Goal: Information Seeking & Learning: Compare options

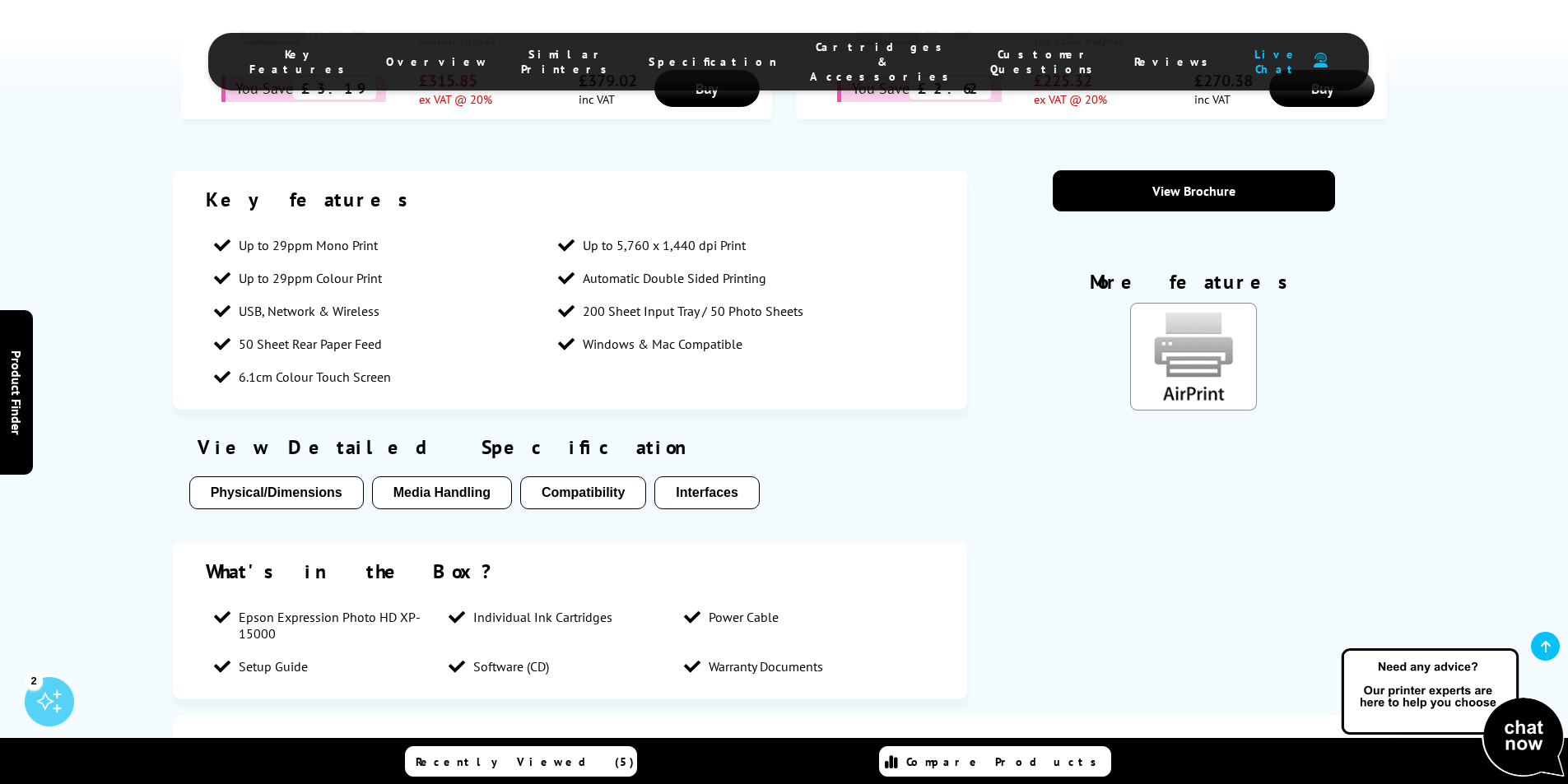
scroll to position [987, 0]
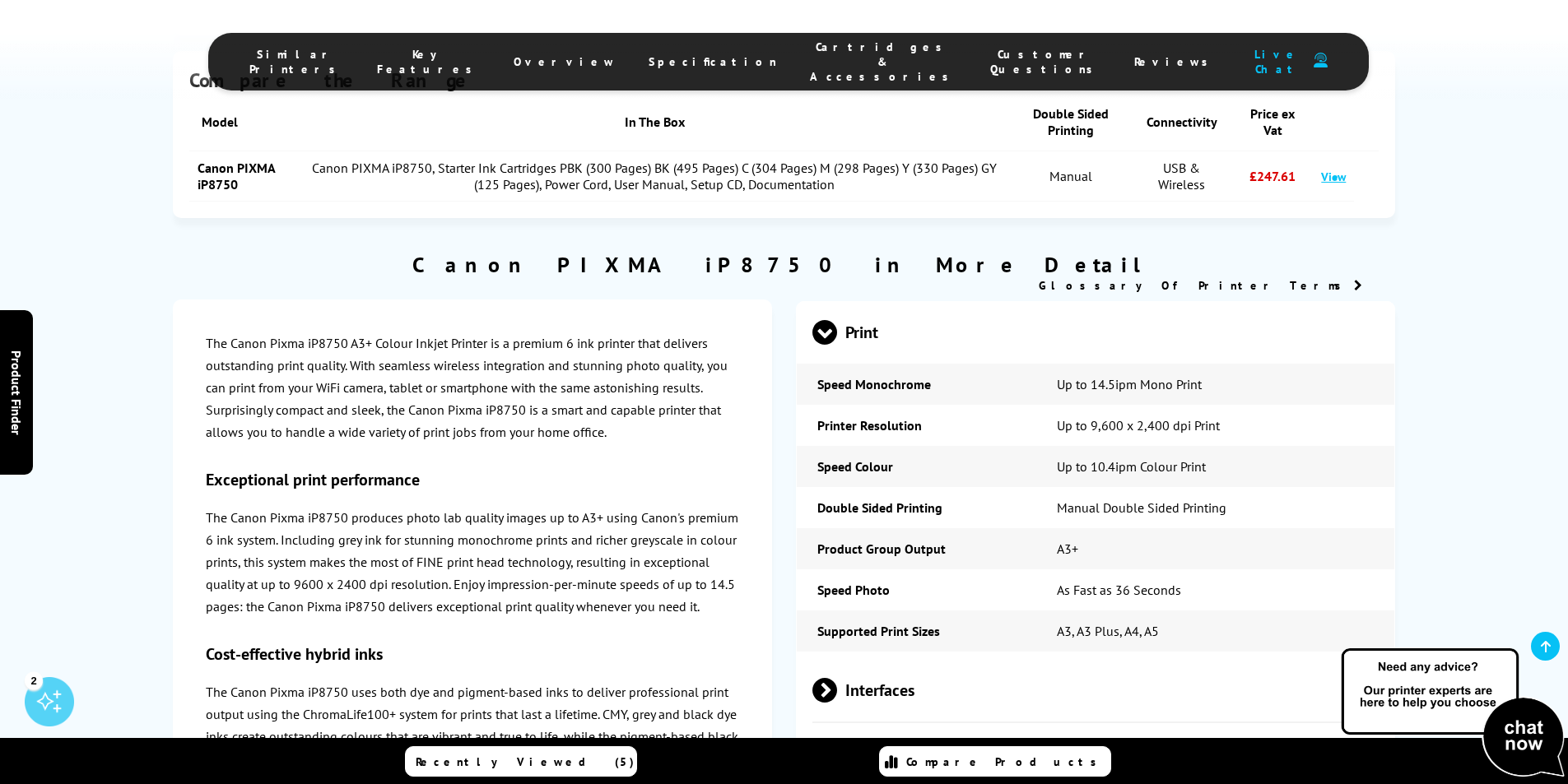
scroll to position [2303, 0]
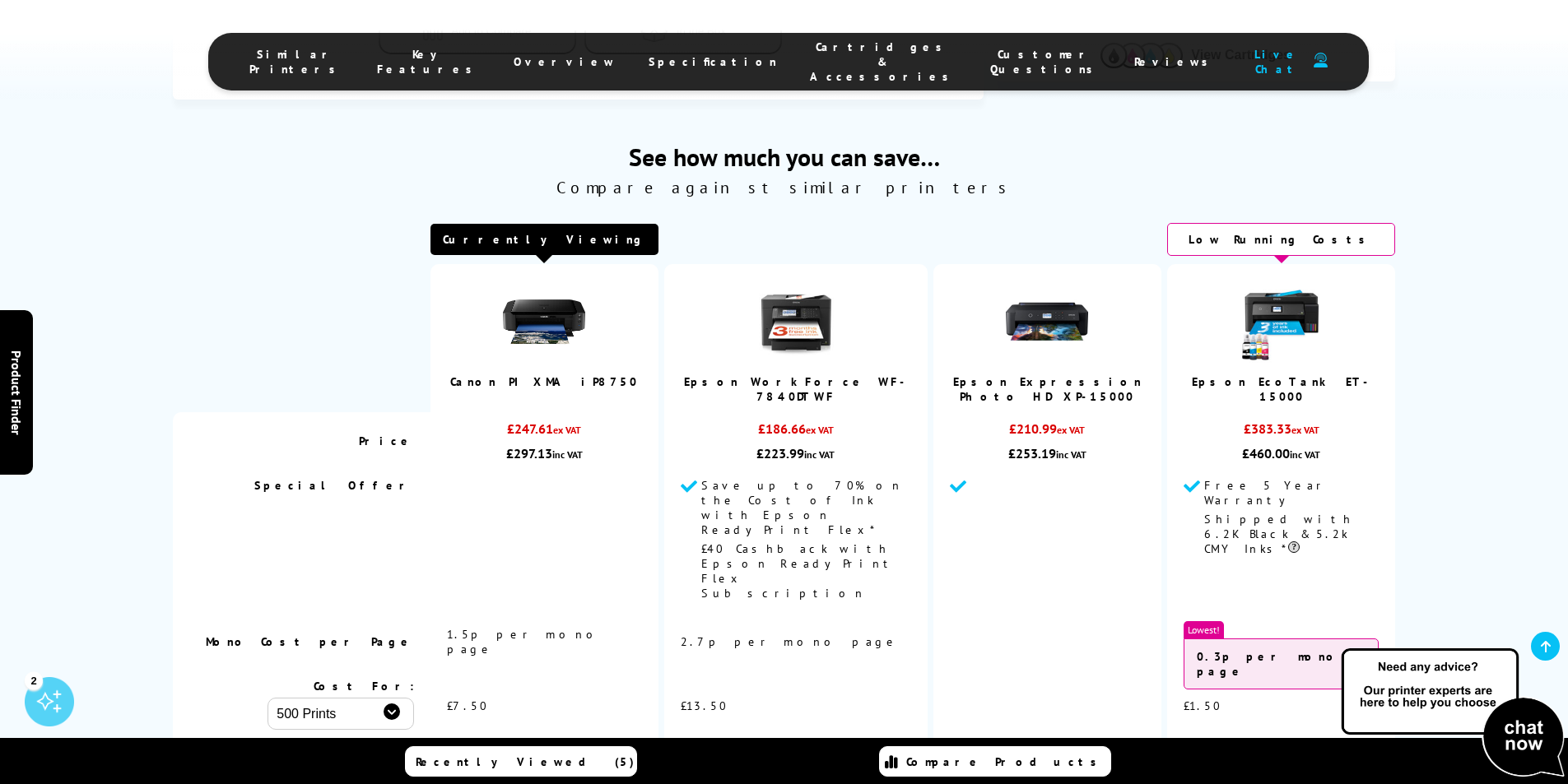
scroll to position [811, 0]
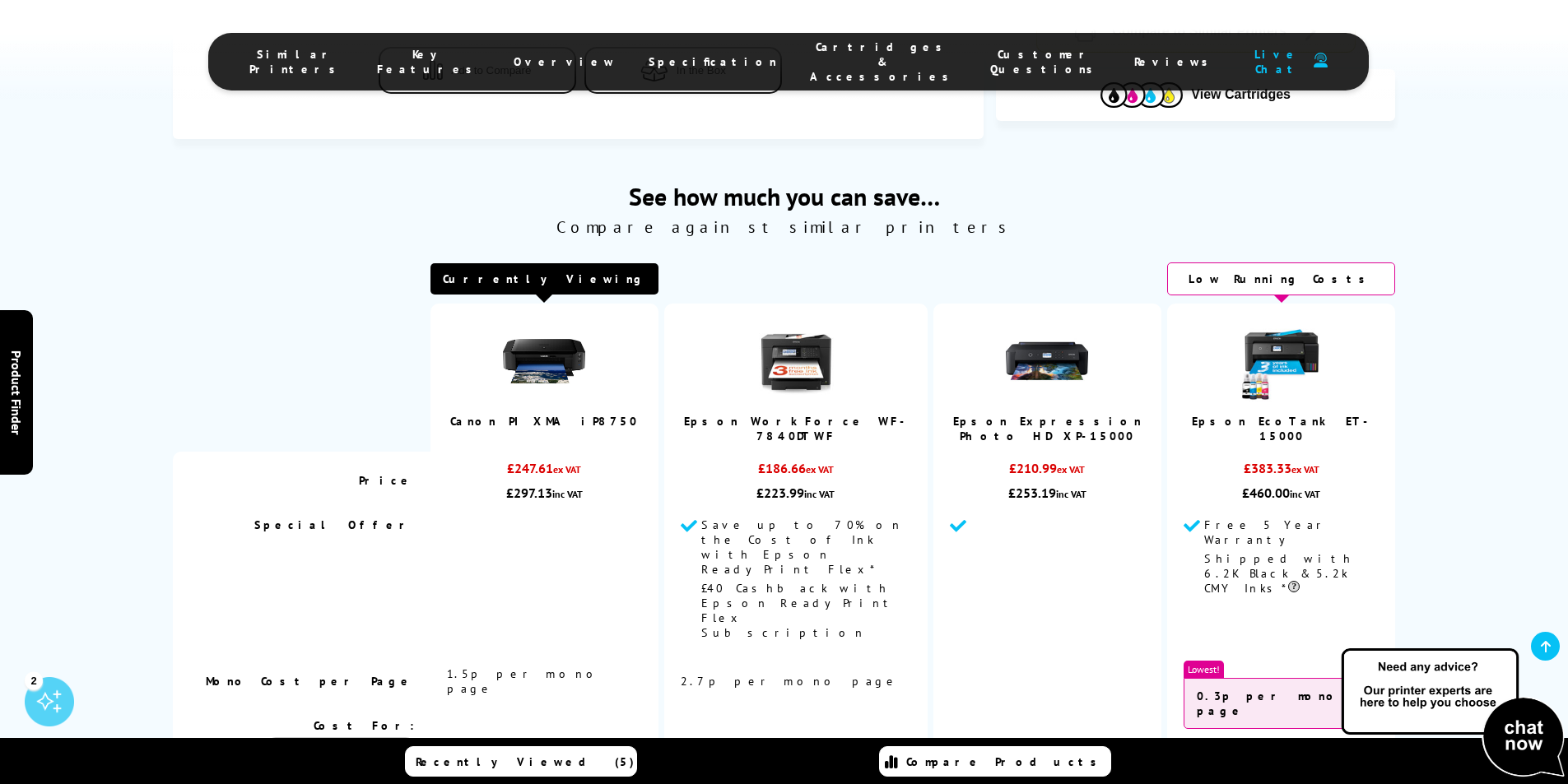
click at [1040, 359] on img at bounding box center [1047, 361] width 83 height 83
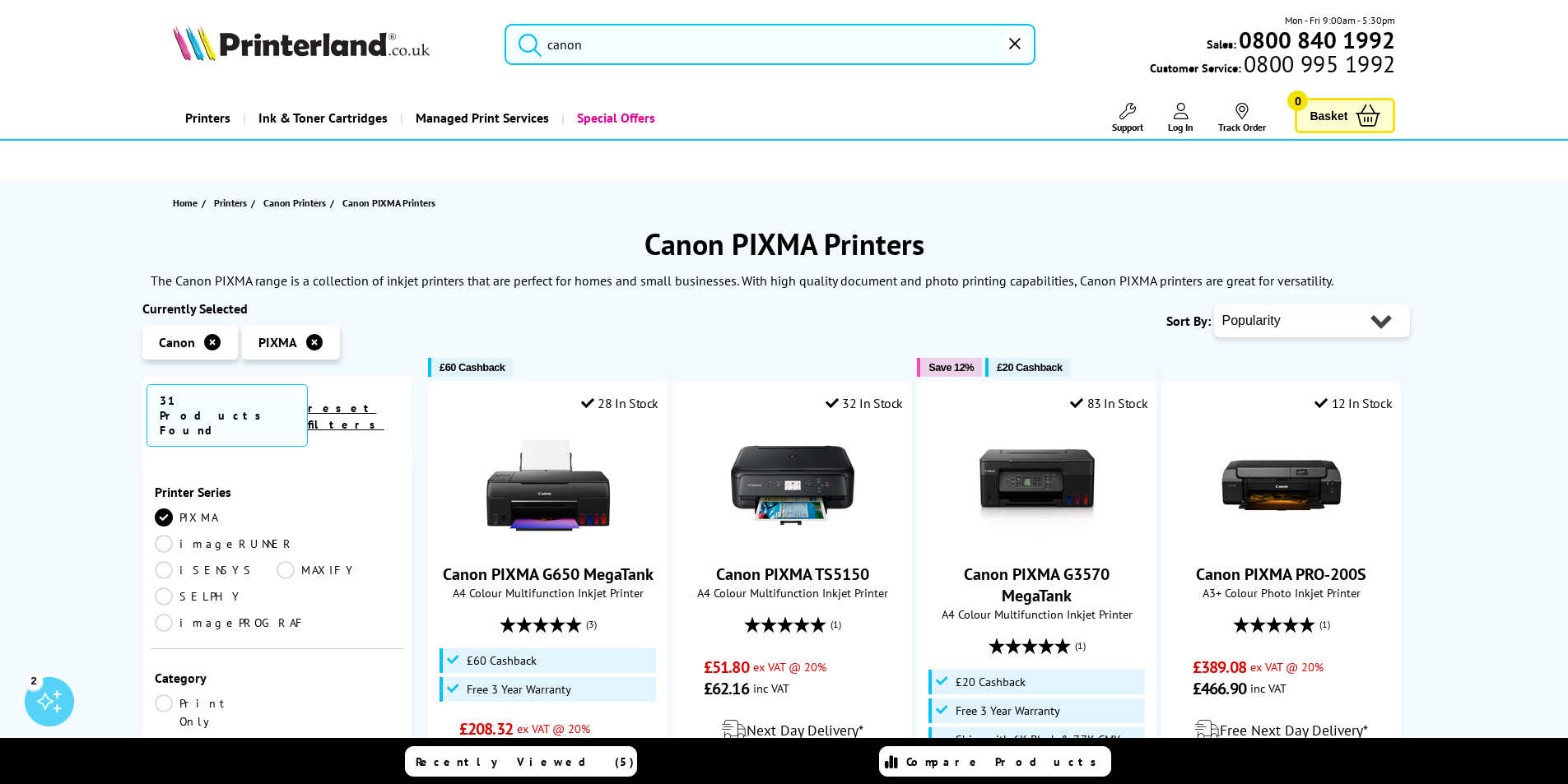
drag, startPoint x: 401, startPoint y: 65, endPoint x: 388, endPoint y: 66, distance: 13.0
click at [389, 65] on div "canon Mon - Fri 9:00am - 5:30pm Sales: 0800 840 1992 Customer Service: 0800 995…" at bounding box center [784, 48] width 1317 height 72
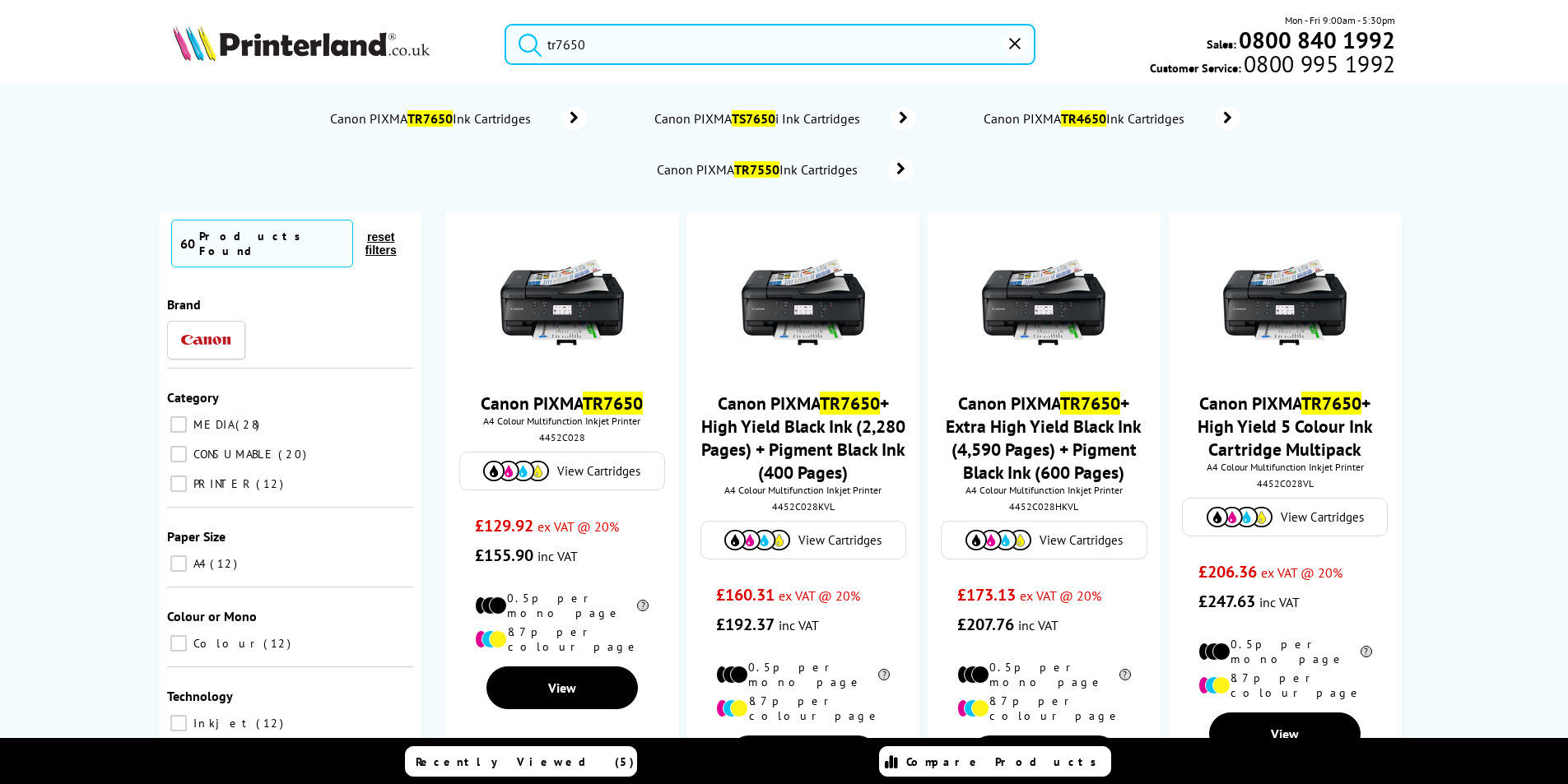
type input "tr7650"
click at [506, 24] on button "submit" at bounding box center [526, 42] width 41 height 37
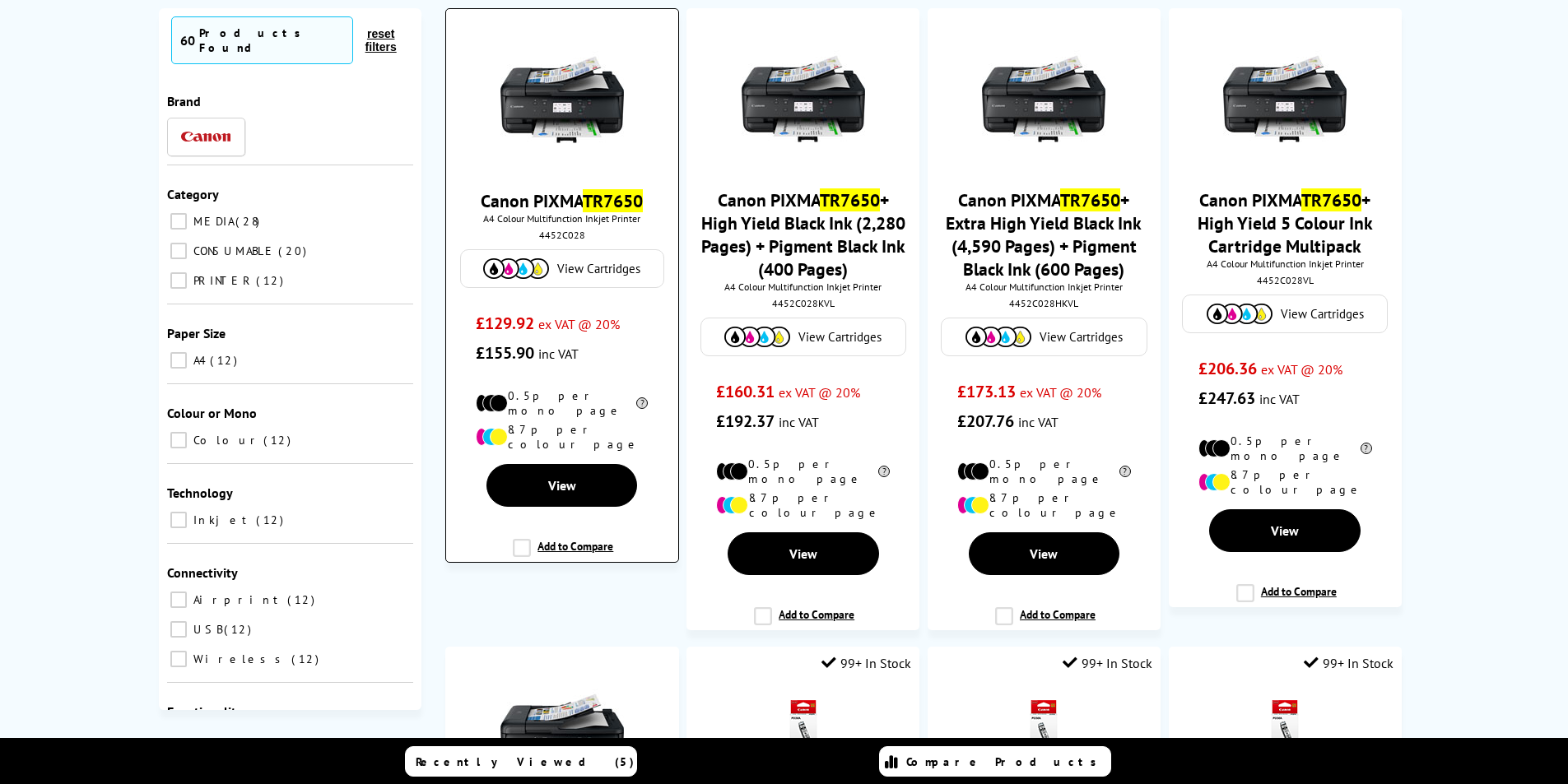
scroll to position [164, 0]
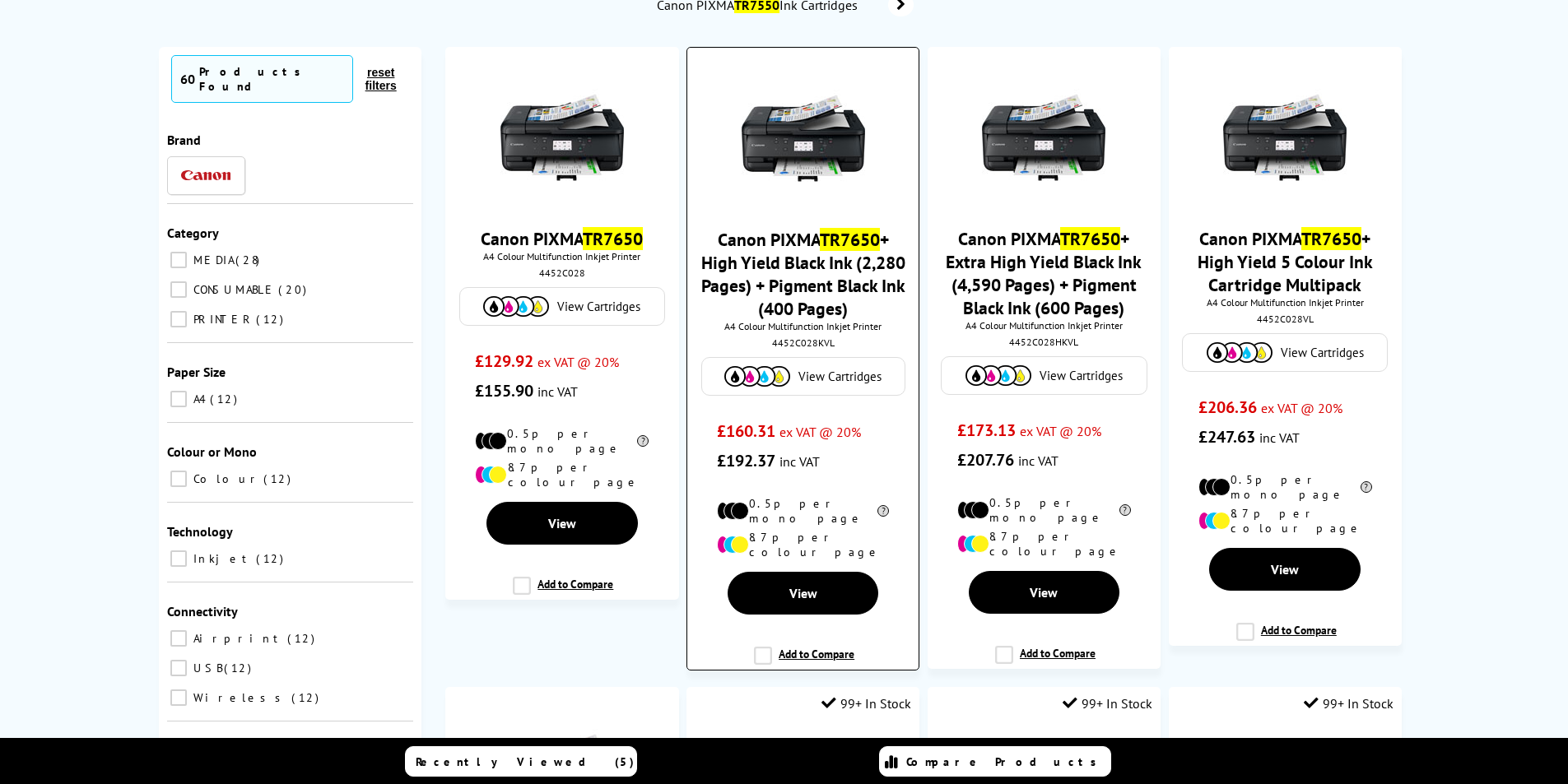
click at [798, 284] on link "Canon PIXMA TR7650 + High Yield Black Ink (2,280 Pages) + Pigment Black Ink (40…" at bounding box center [803, 274] width 204 height 92
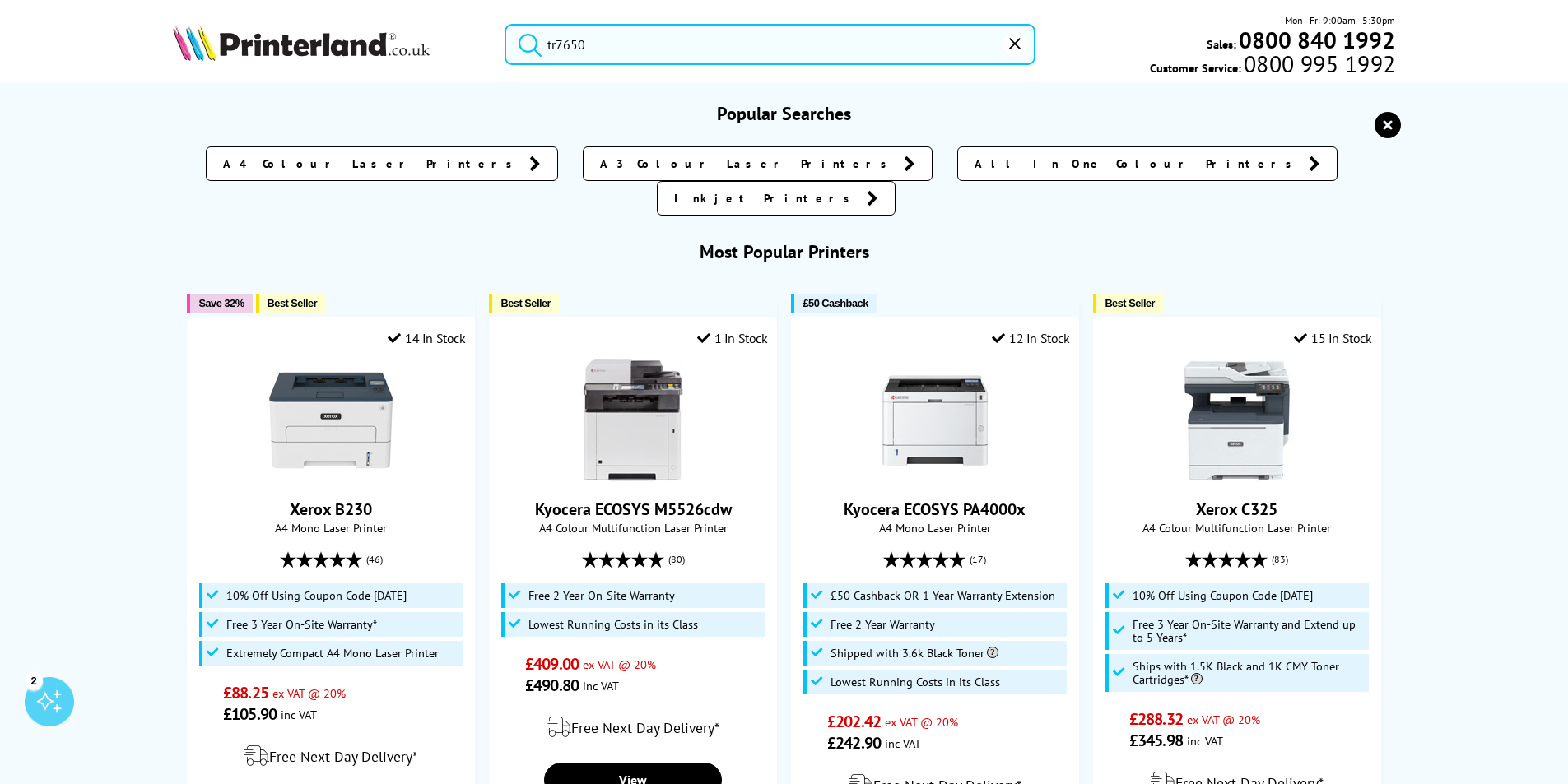
drag, startPoint x: 603, startPoint y: 35, endPoint x: 489, endPoint y: 54, distance: 115.6
click at [507, 52] on form "tr7650" at bounding box center [770, 44] width 531 height 41
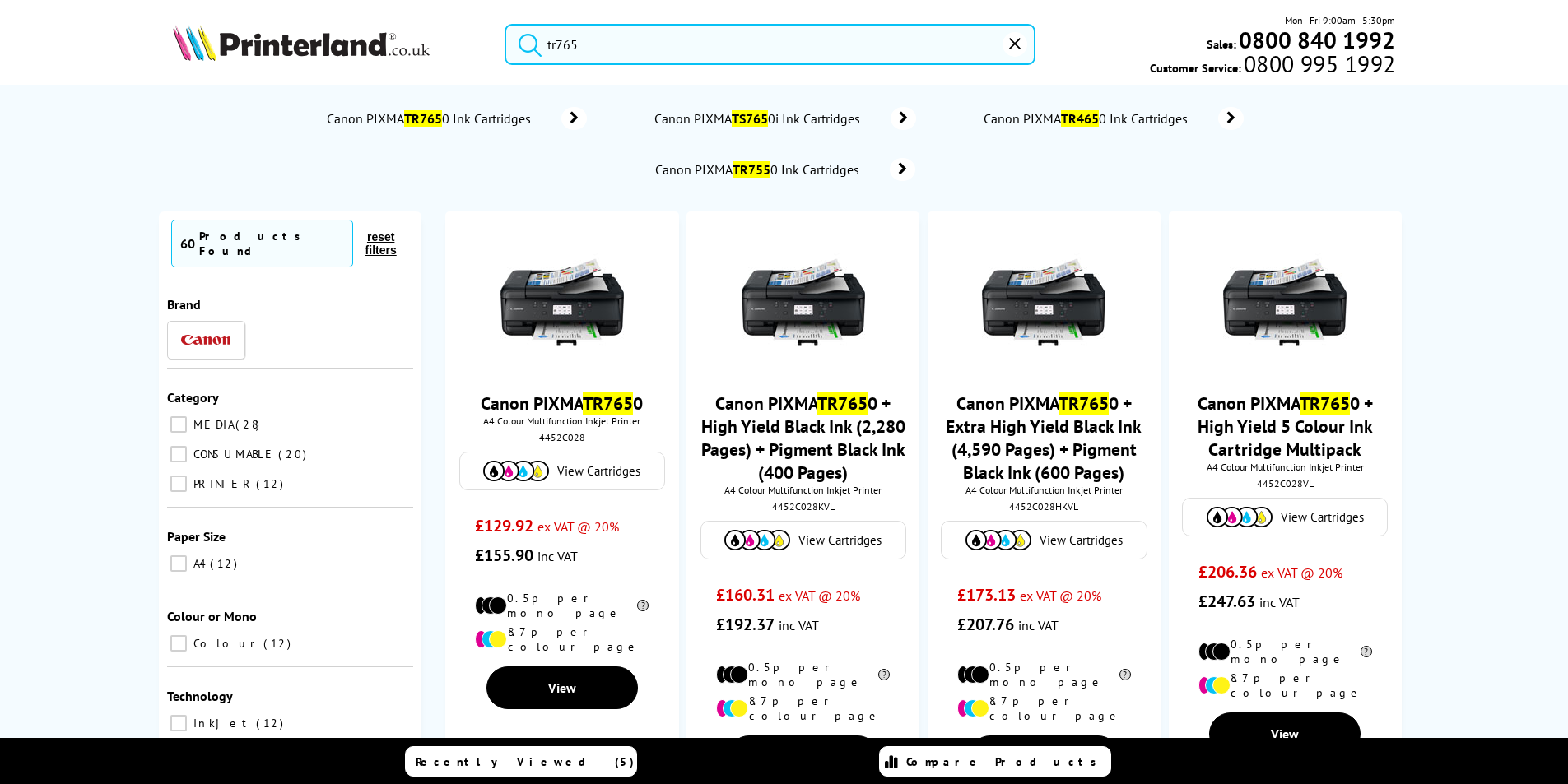
type input "tr7650"
click at [506, 24] on button "submit" at bounding box center [526, 42] width 41 height 37
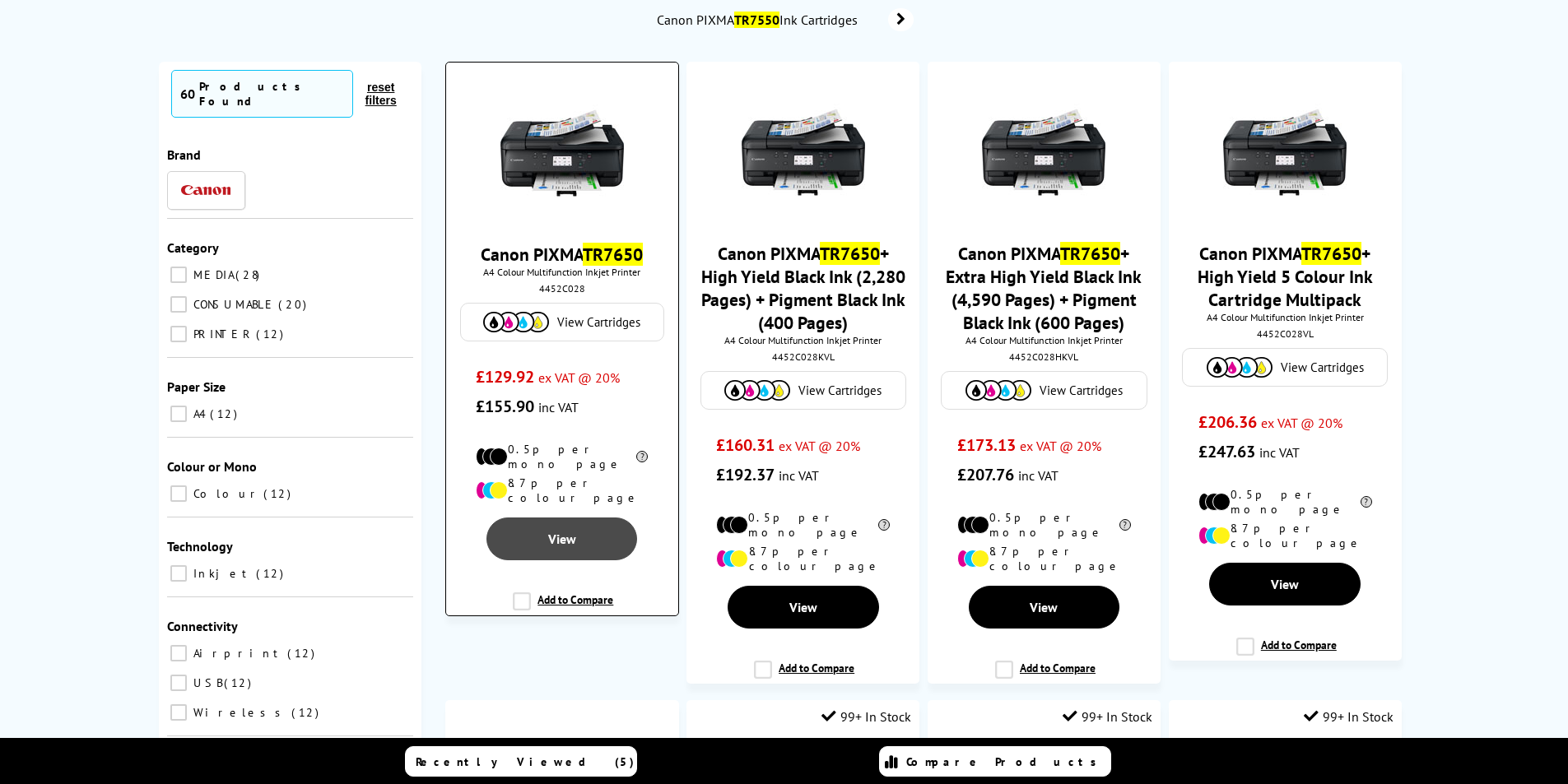
scroll to position [164, 0]
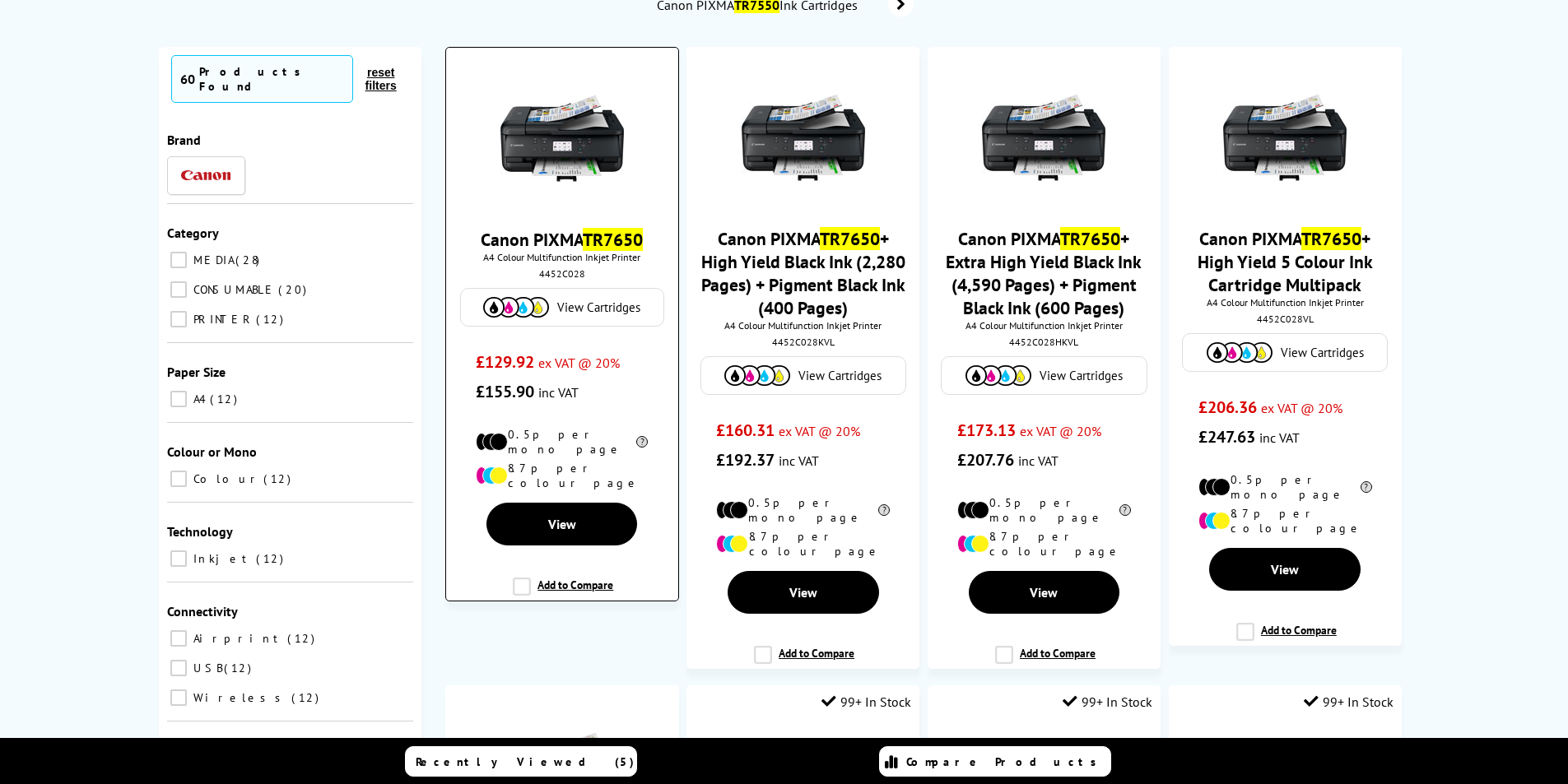
click at [576, 237] on link "Canon PIXMA TR7650" at bounding box center [561, 239] width 162 height 23
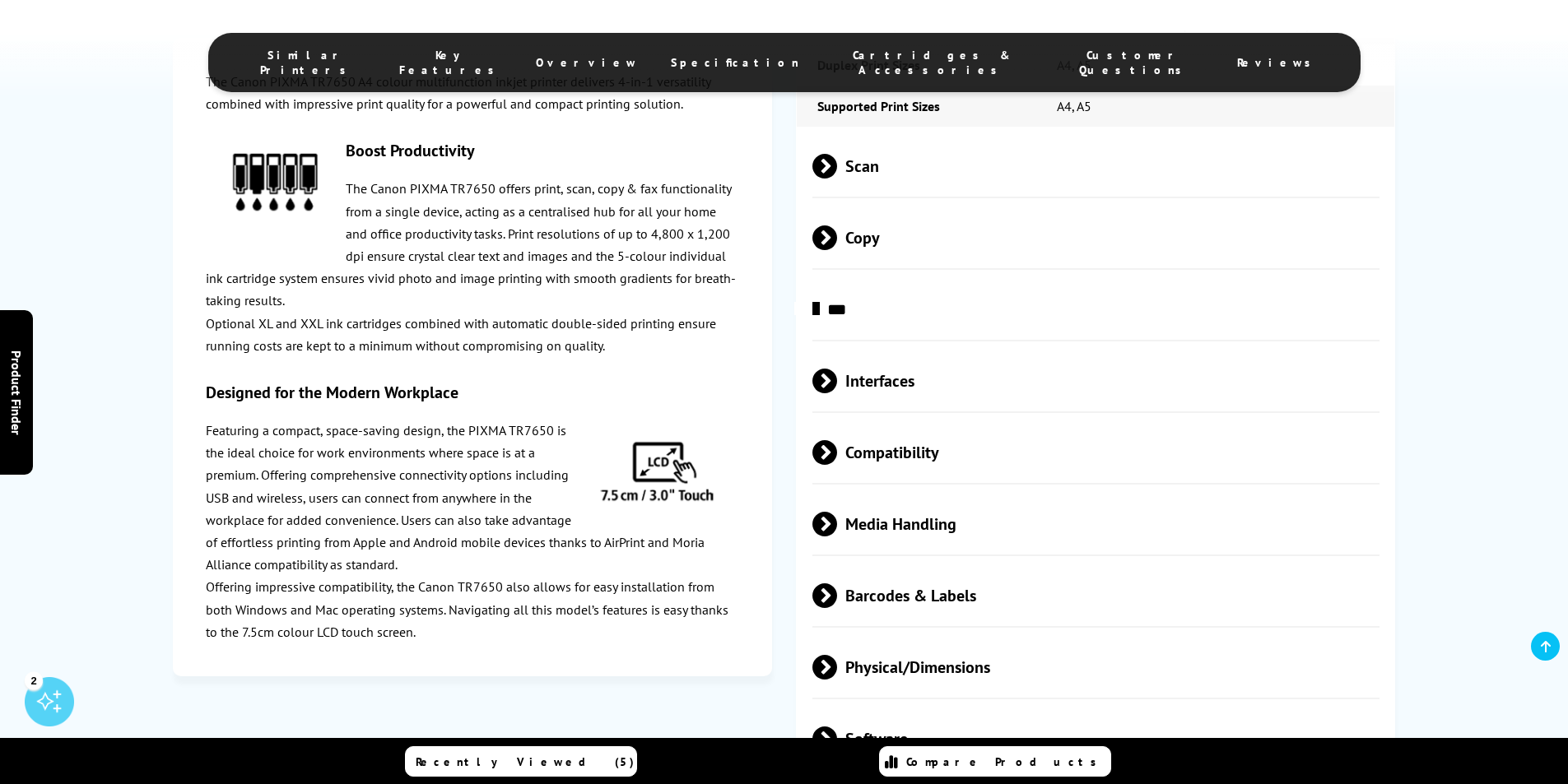
scroll to position [3207, 0]
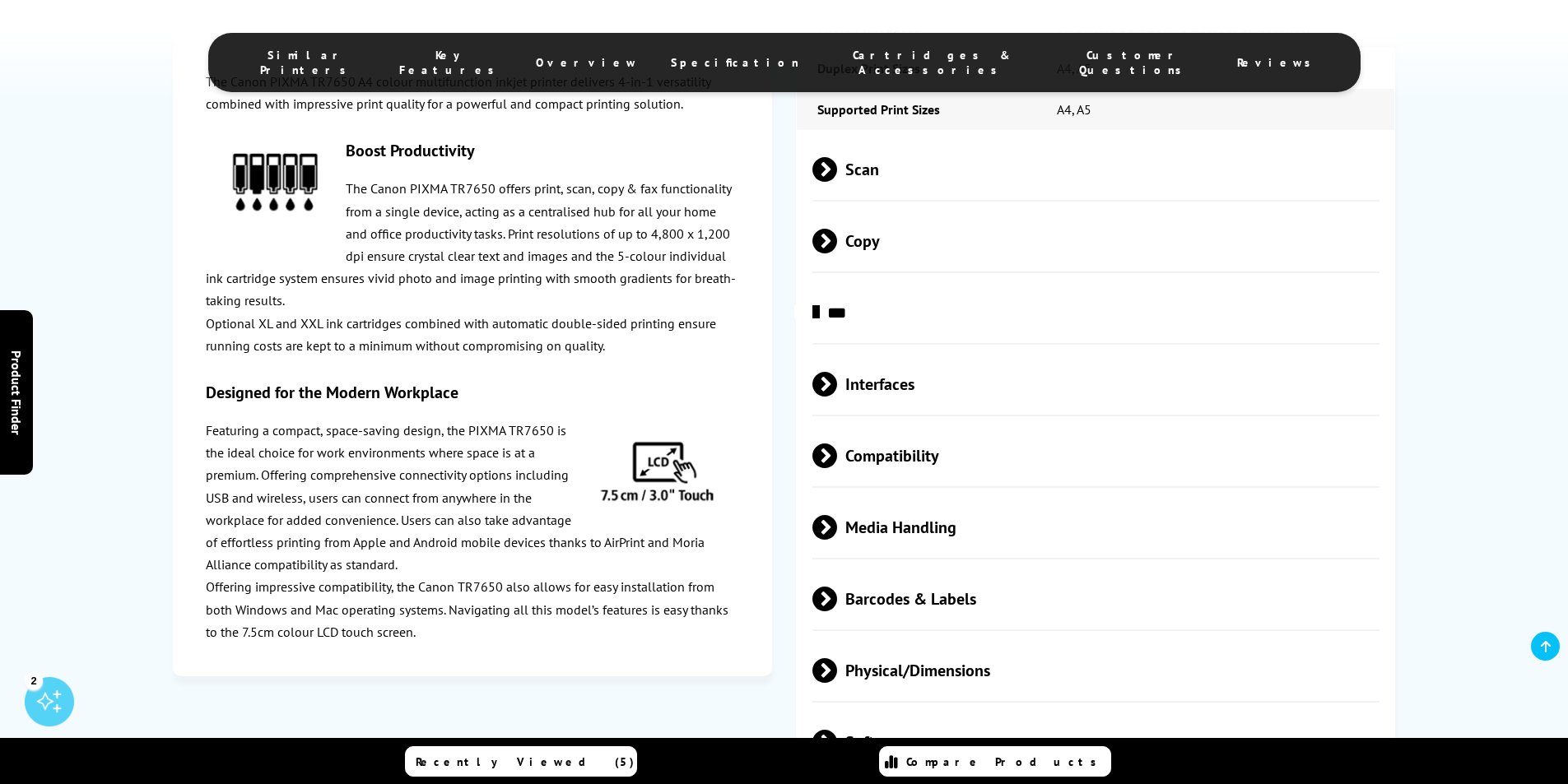
click at [837, 586] on span at bounding box center [837, 599] width 0 height 25
click at [823, 611] on span at bounding box center [825, 611] width 25 height 0
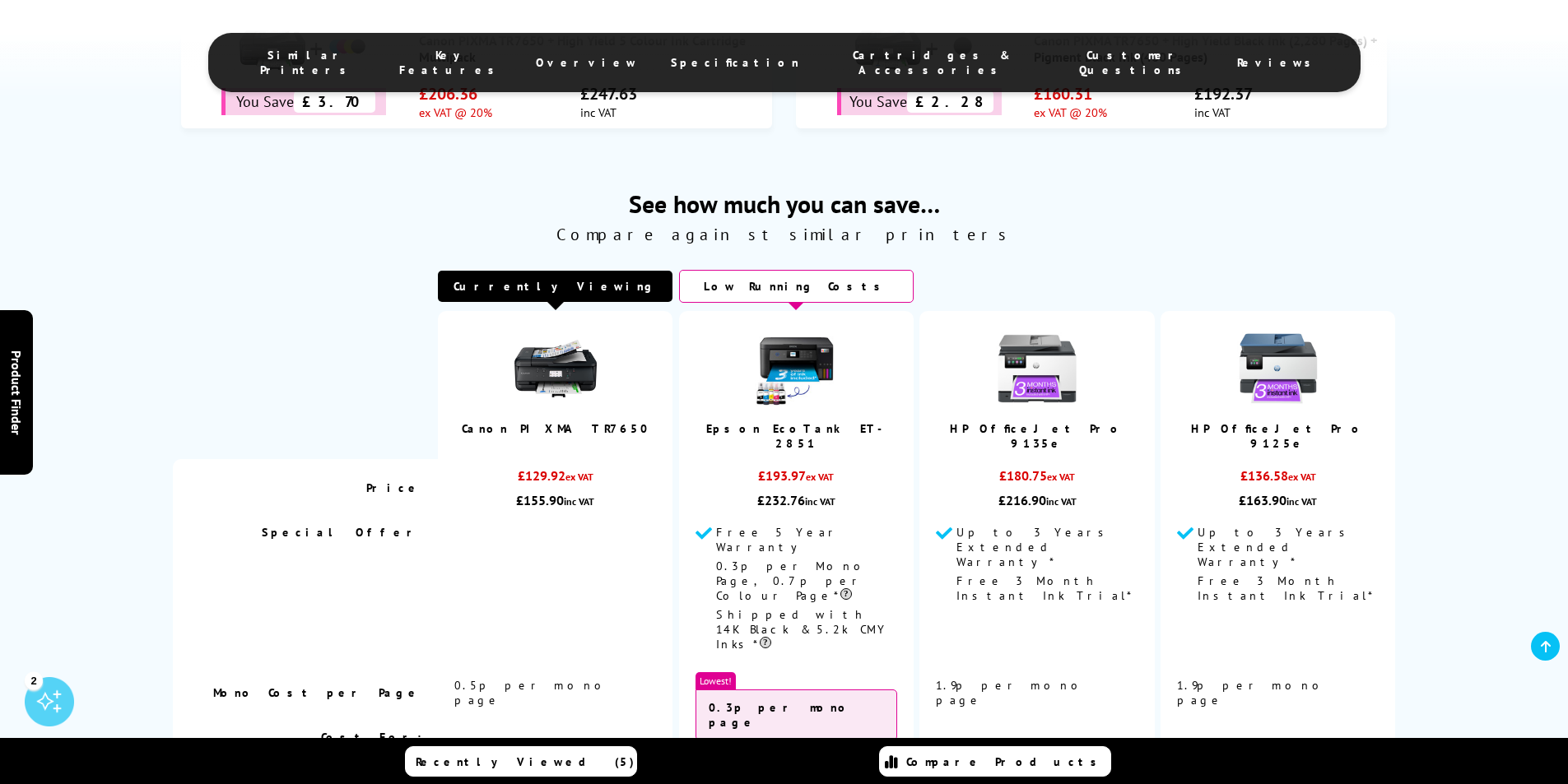
scroll to position [1316, 0]
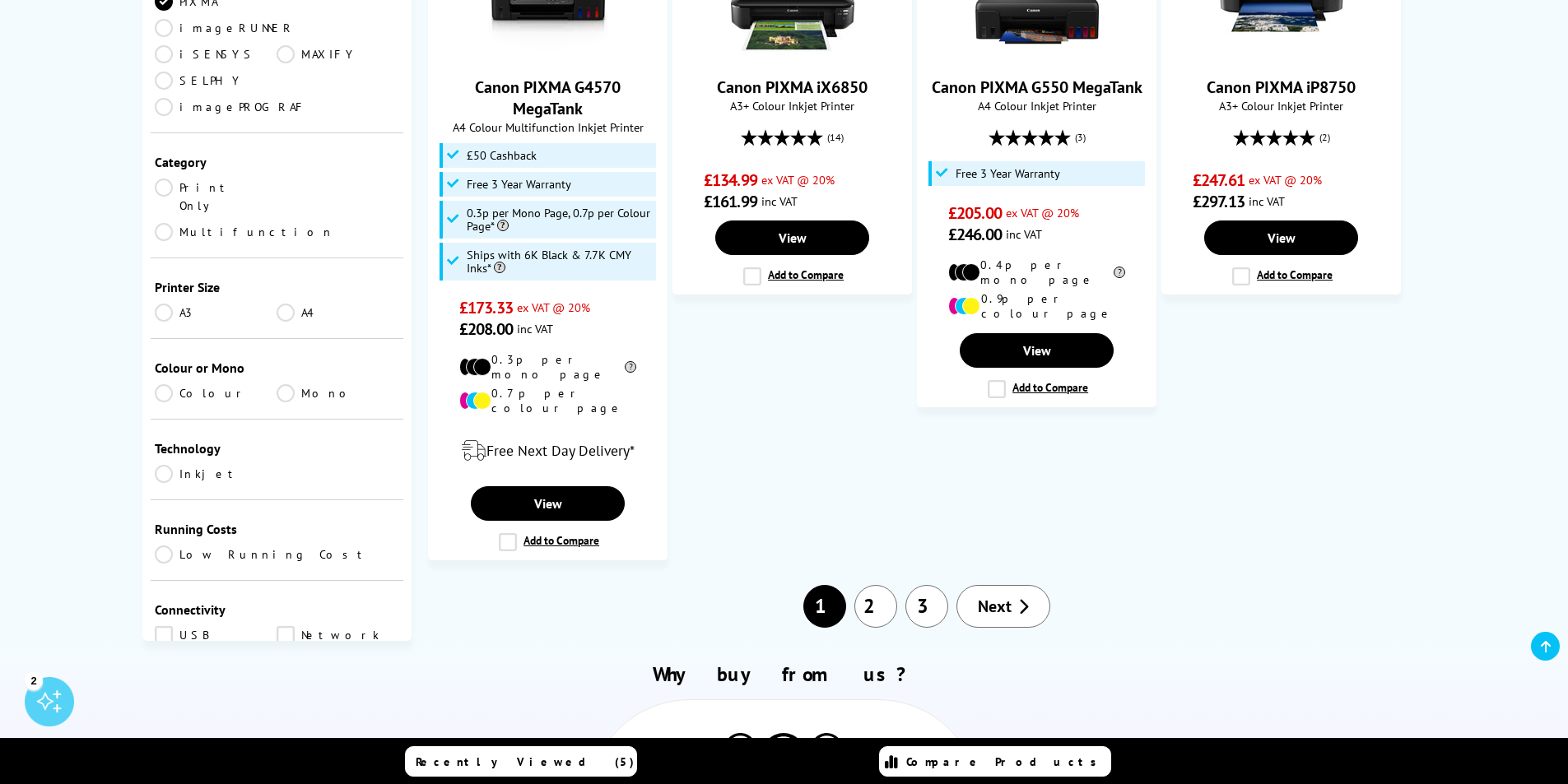
scroll to position [2056, 0]
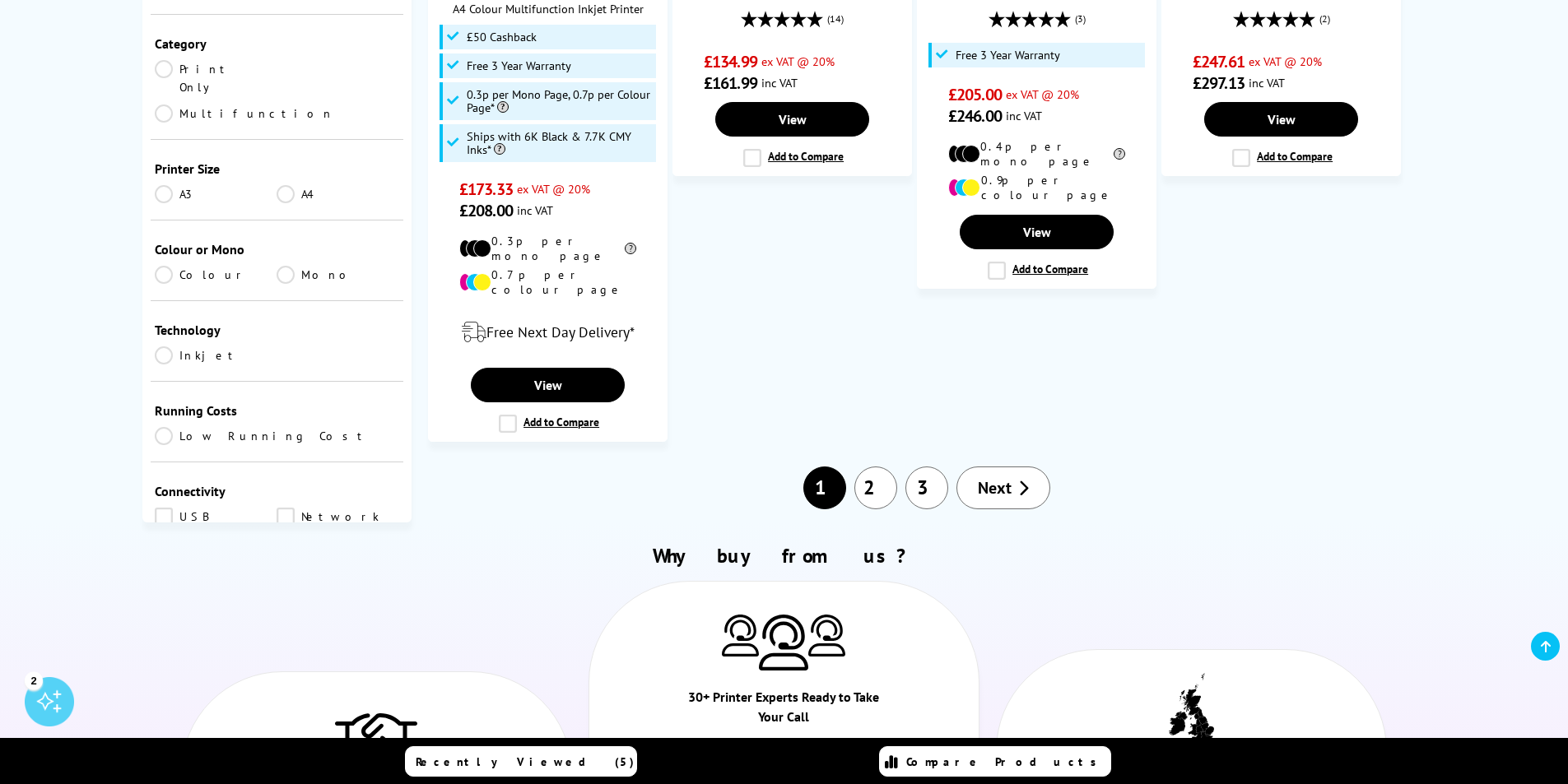
click at [880, 466] on link "2" at bounding box center [876, 487] width 43 height 43
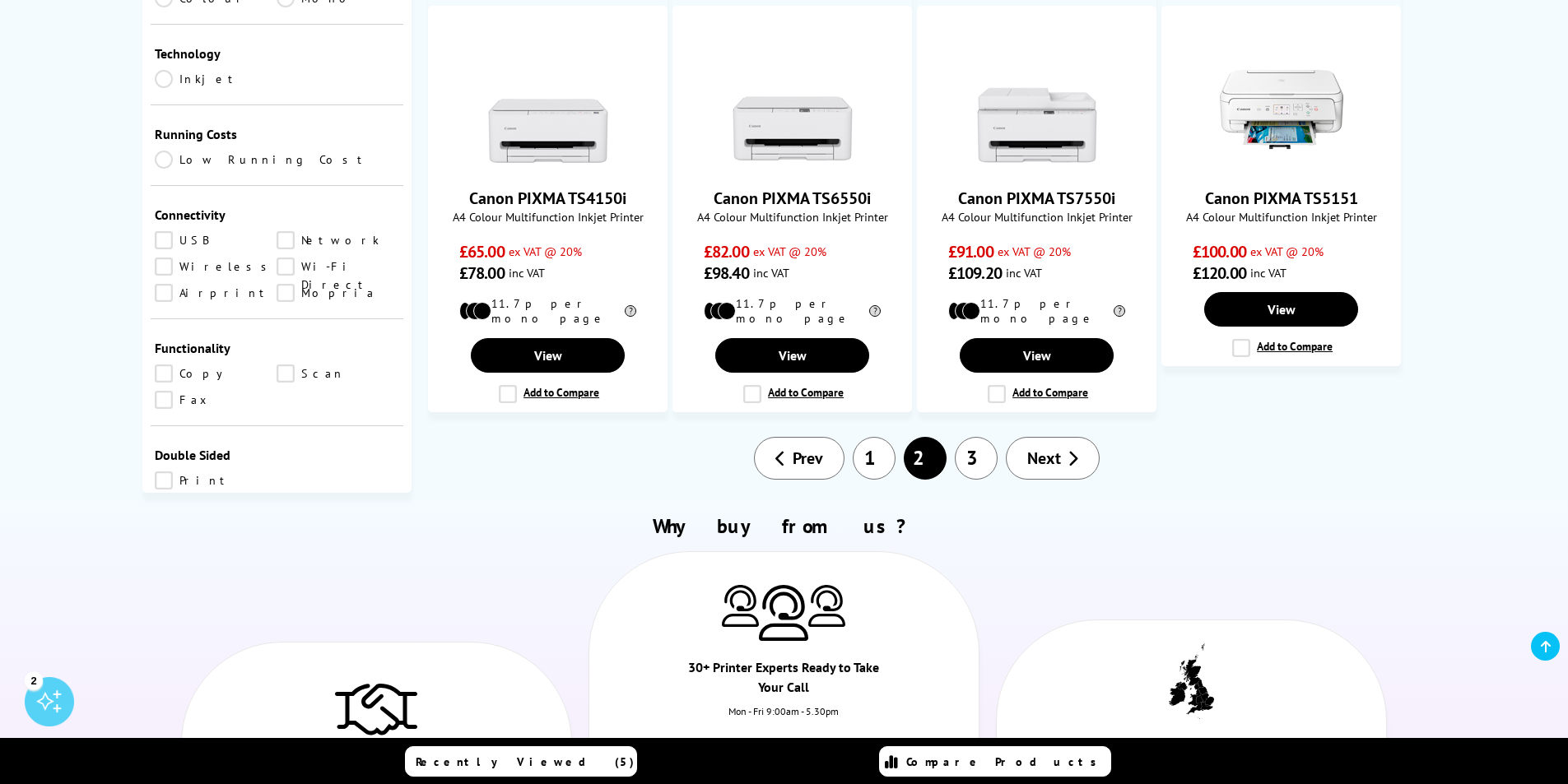
scroll to position [1398, 0]
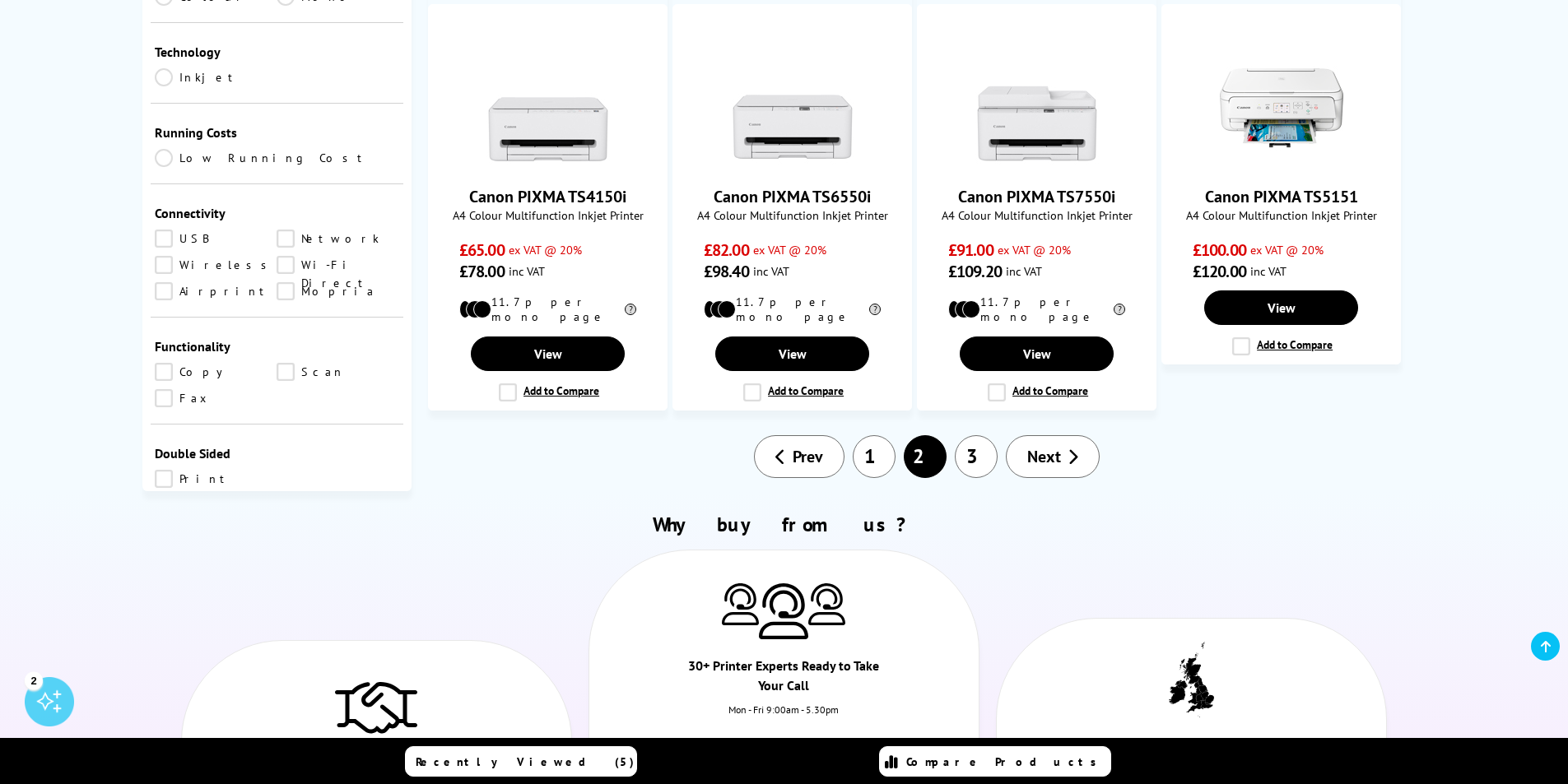
click at [978, 435] on link "3" at bounding box center [976, 456] width 43 height 43
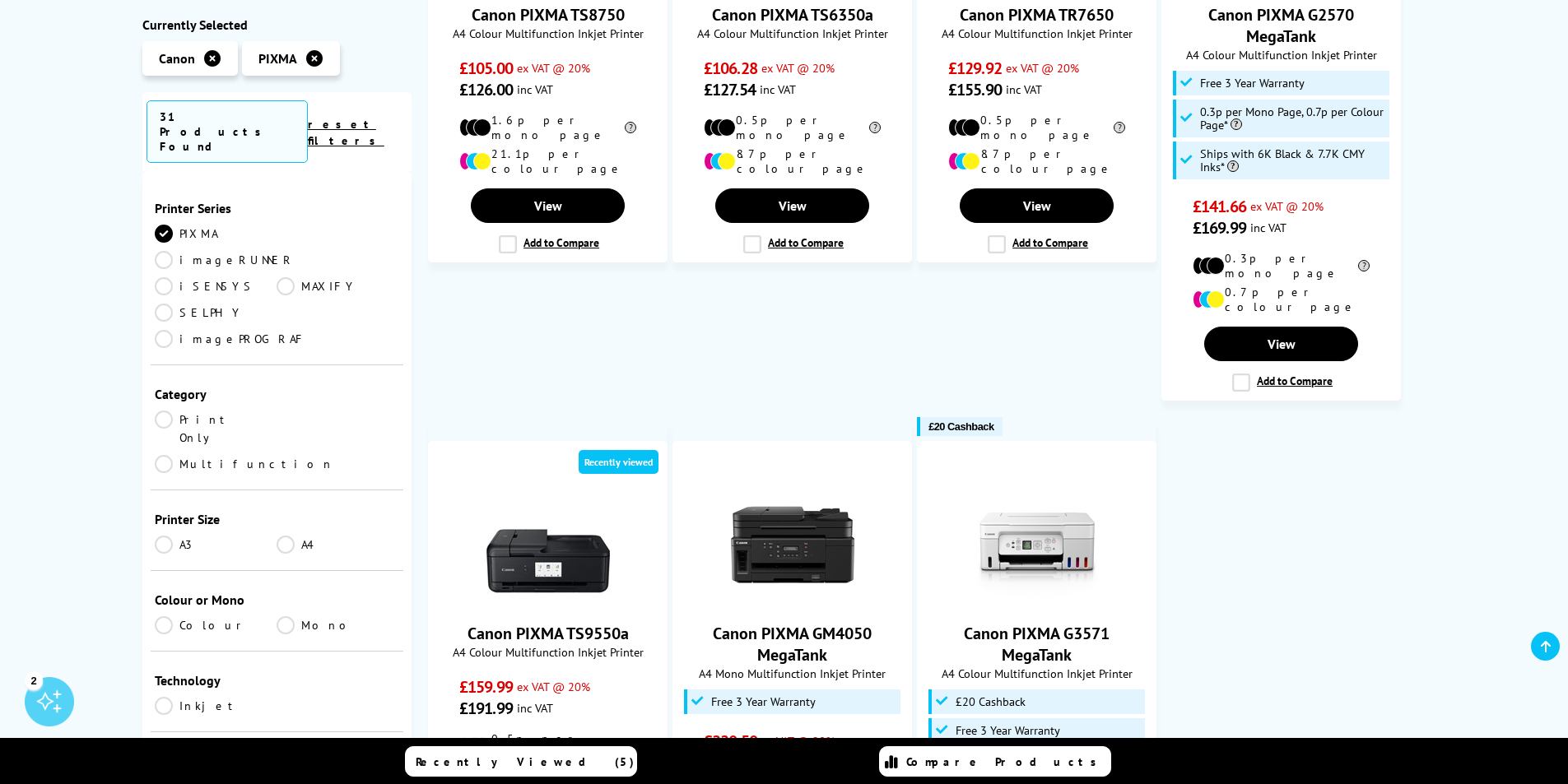
scroll to position [658, 0]
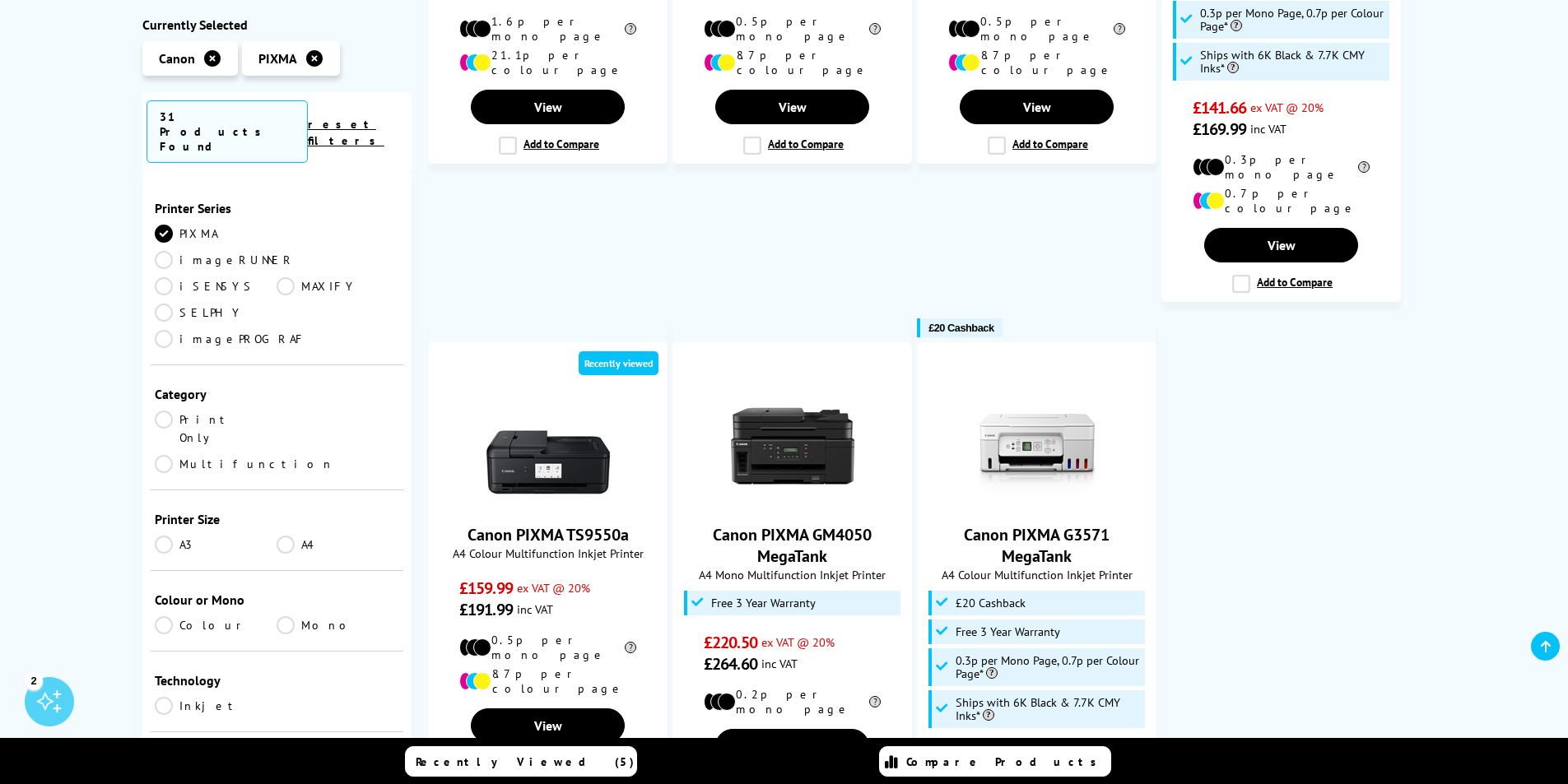
click at [163, 410] on link "Print Only" at bounding box center [216, 429] width 123 height 37
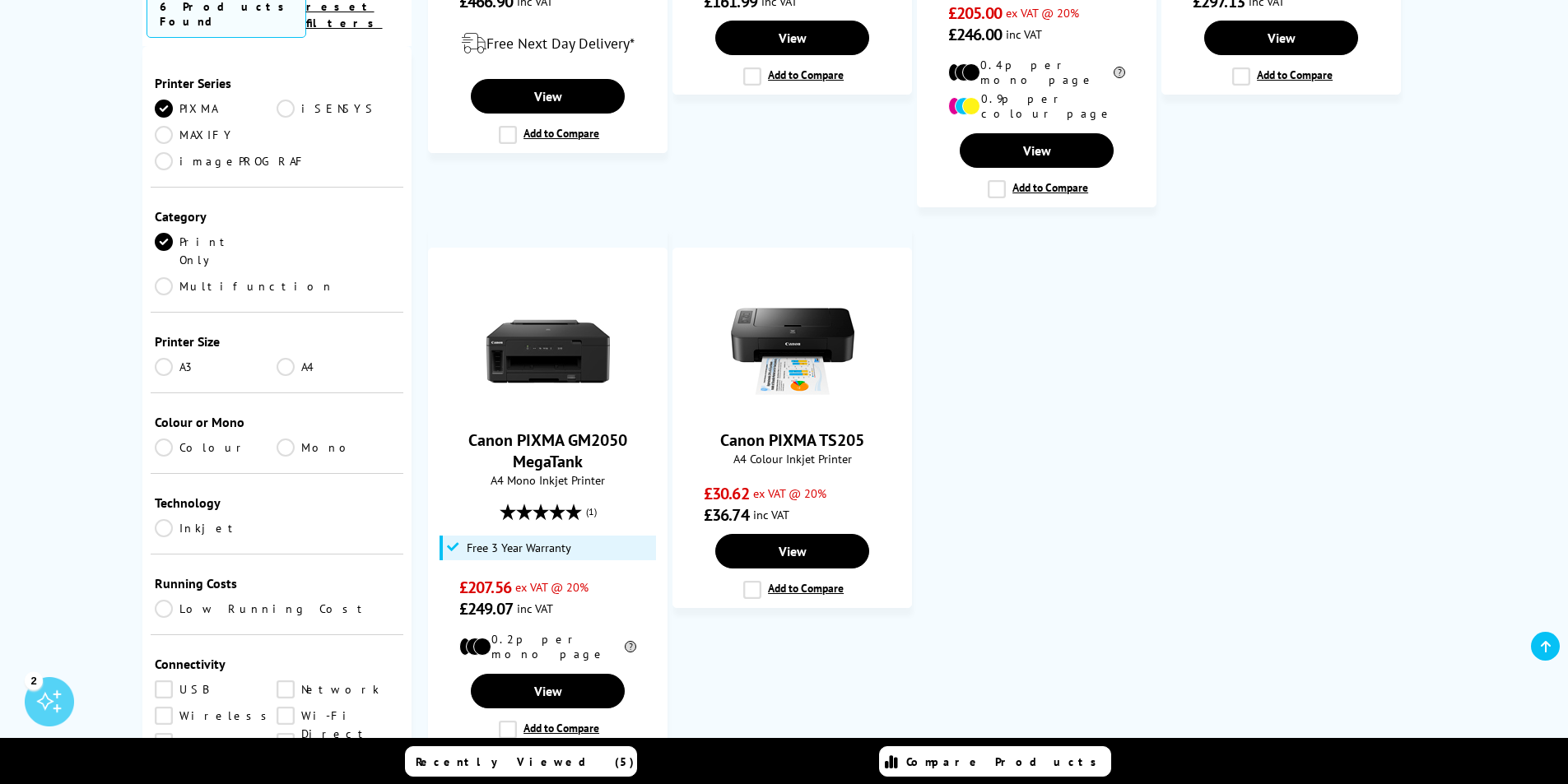
click at [165, 438] on link "Colour" at bounding box center [216, 447] width 123 height 18
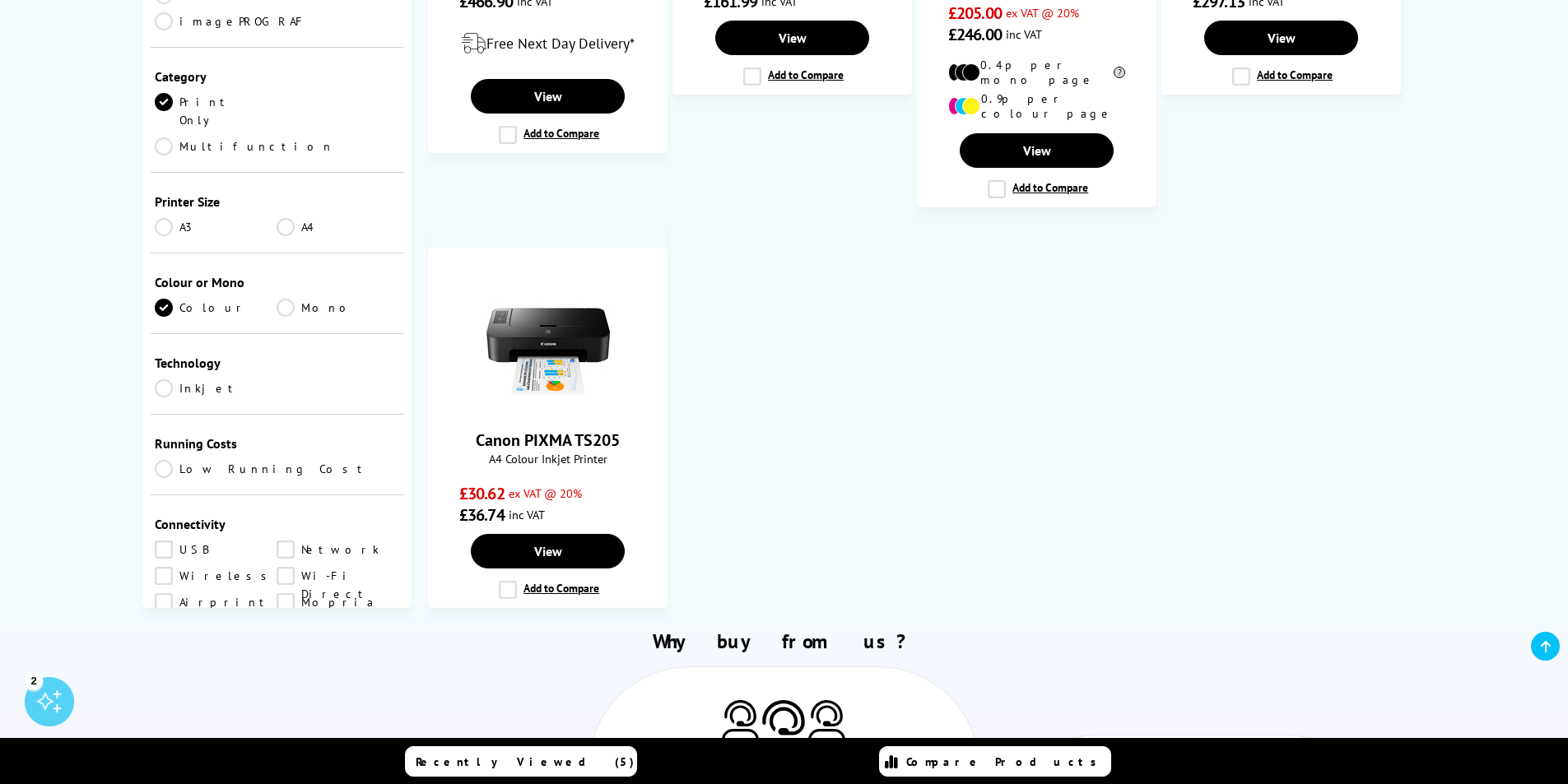
click at [163, 380] on link "Inkjet" at bounding box center [216, 388] width 123 height 18
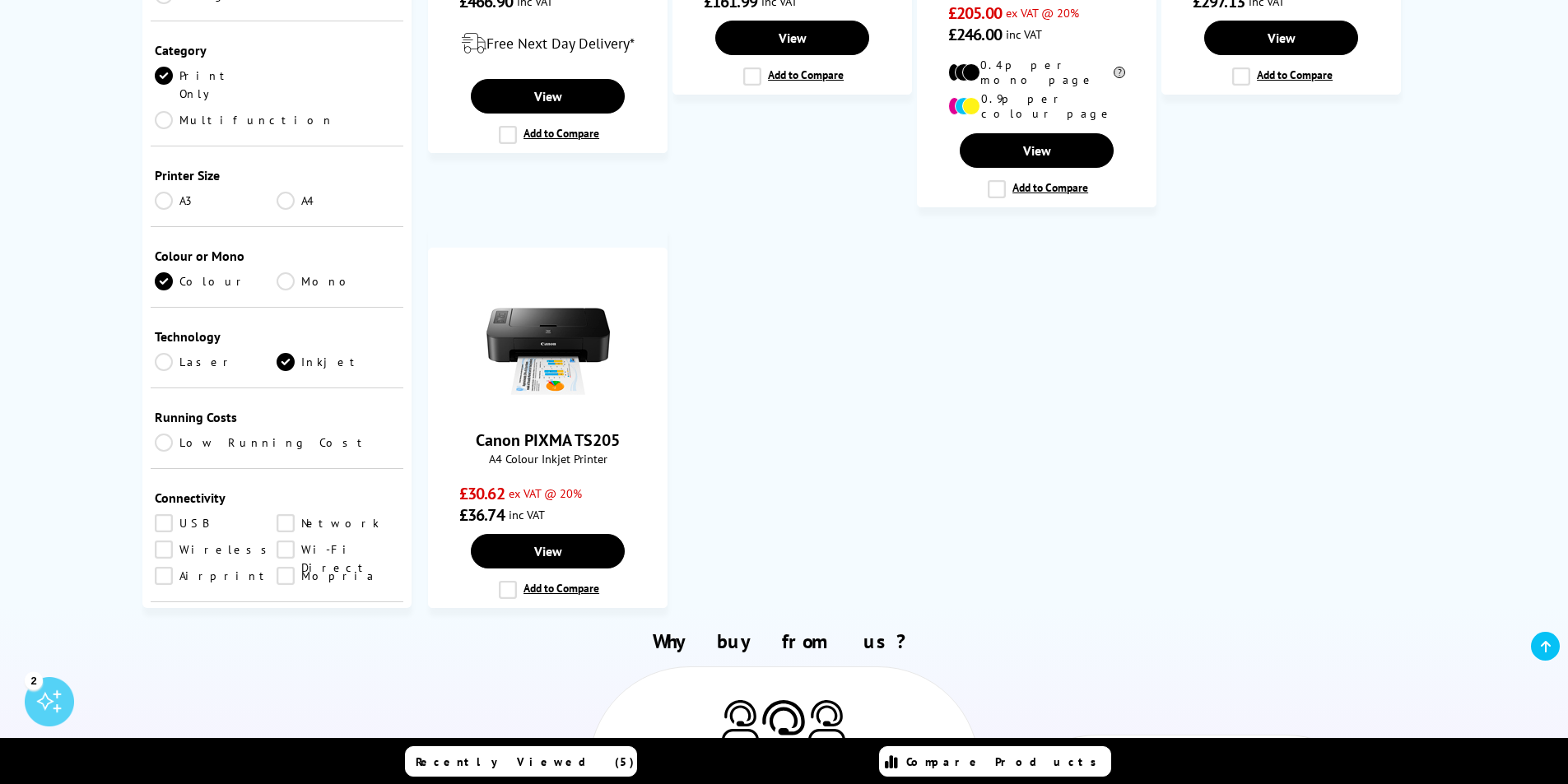
click at [168, 514] on link "USB" at bounding box center [216, 523] width 123 height 18
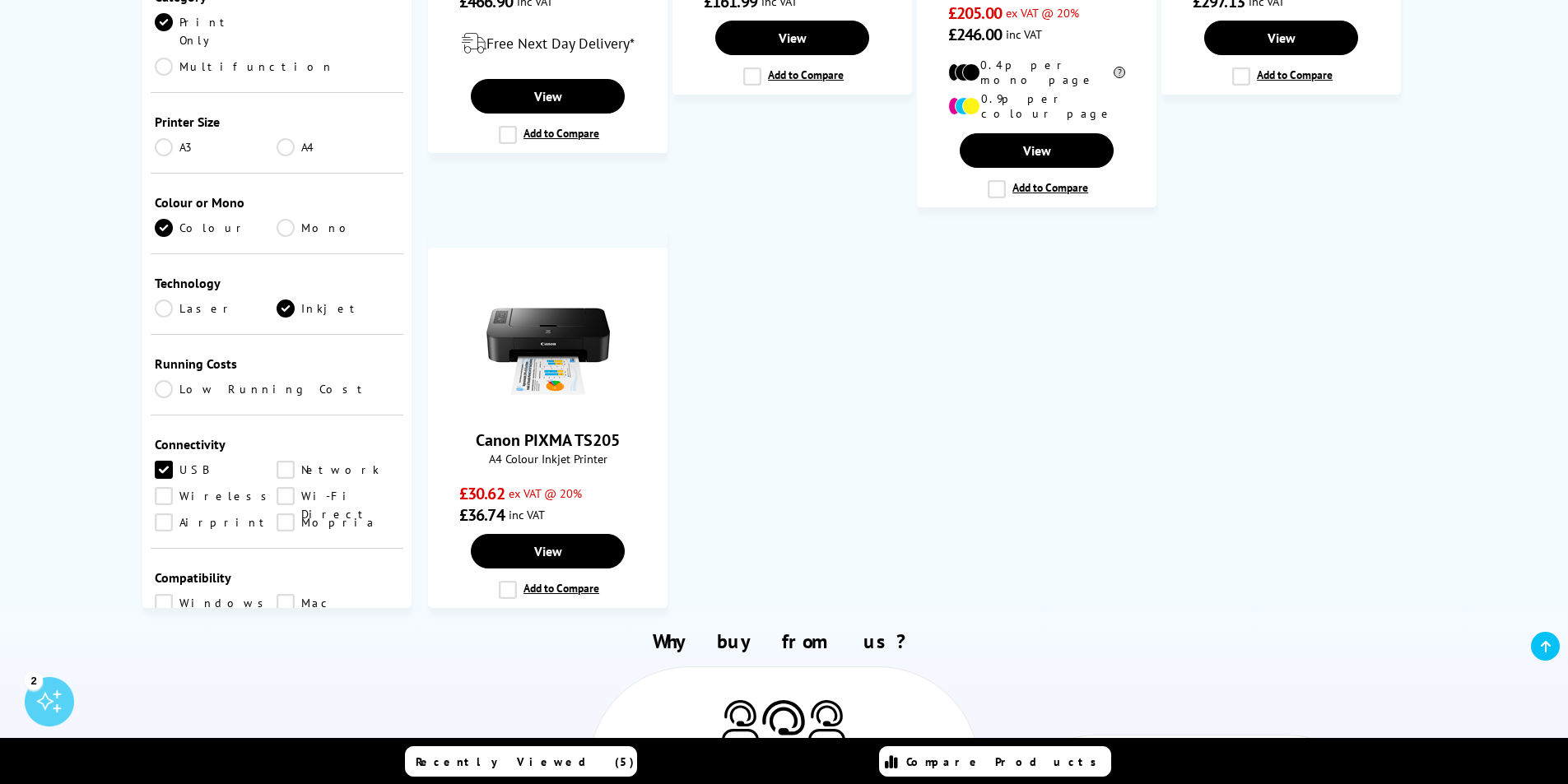
scroll to position [83, 0]
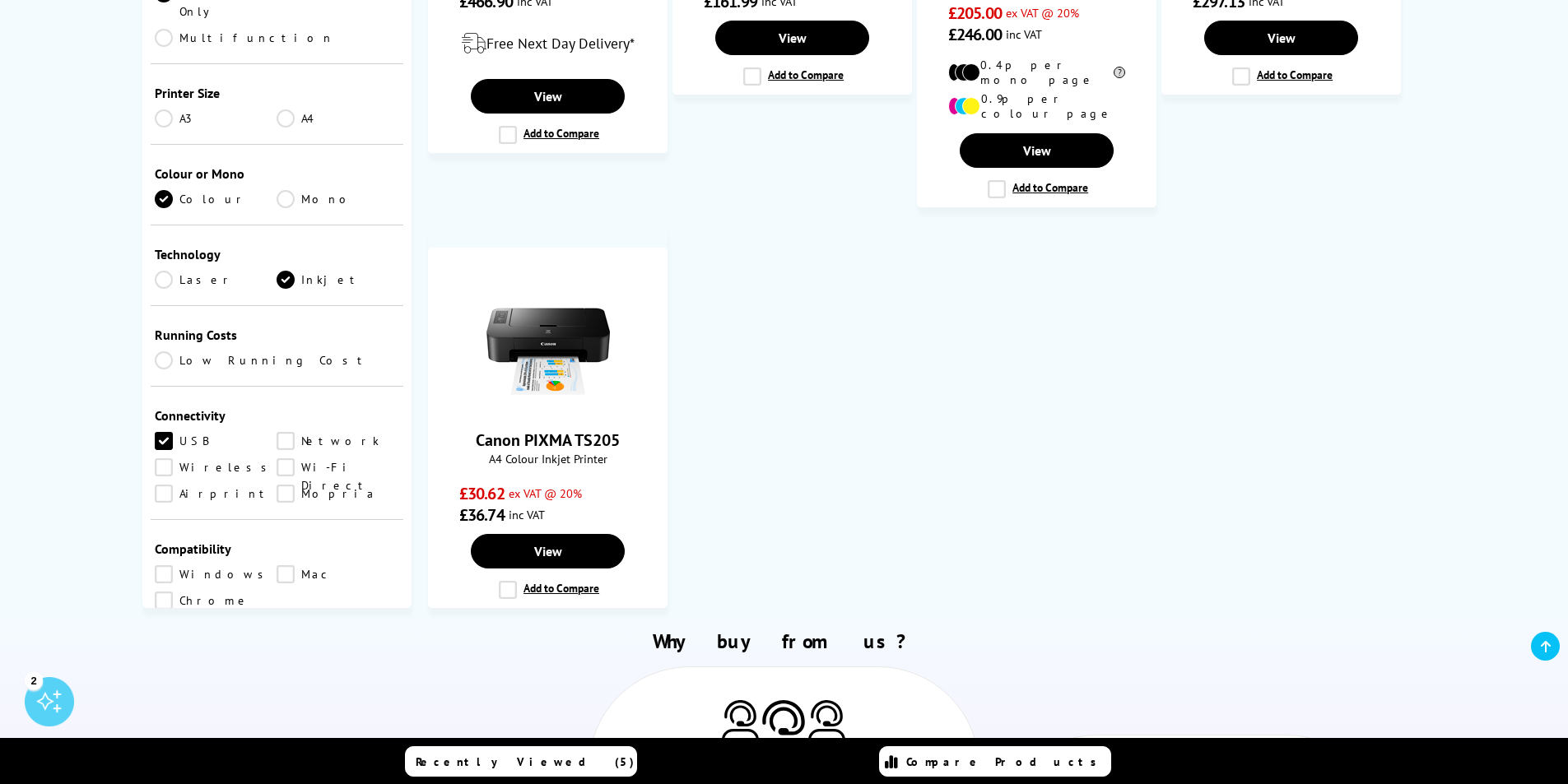
click at [162, 565] on link "Windows" at bounding box center [216, 574] width 123 height 18
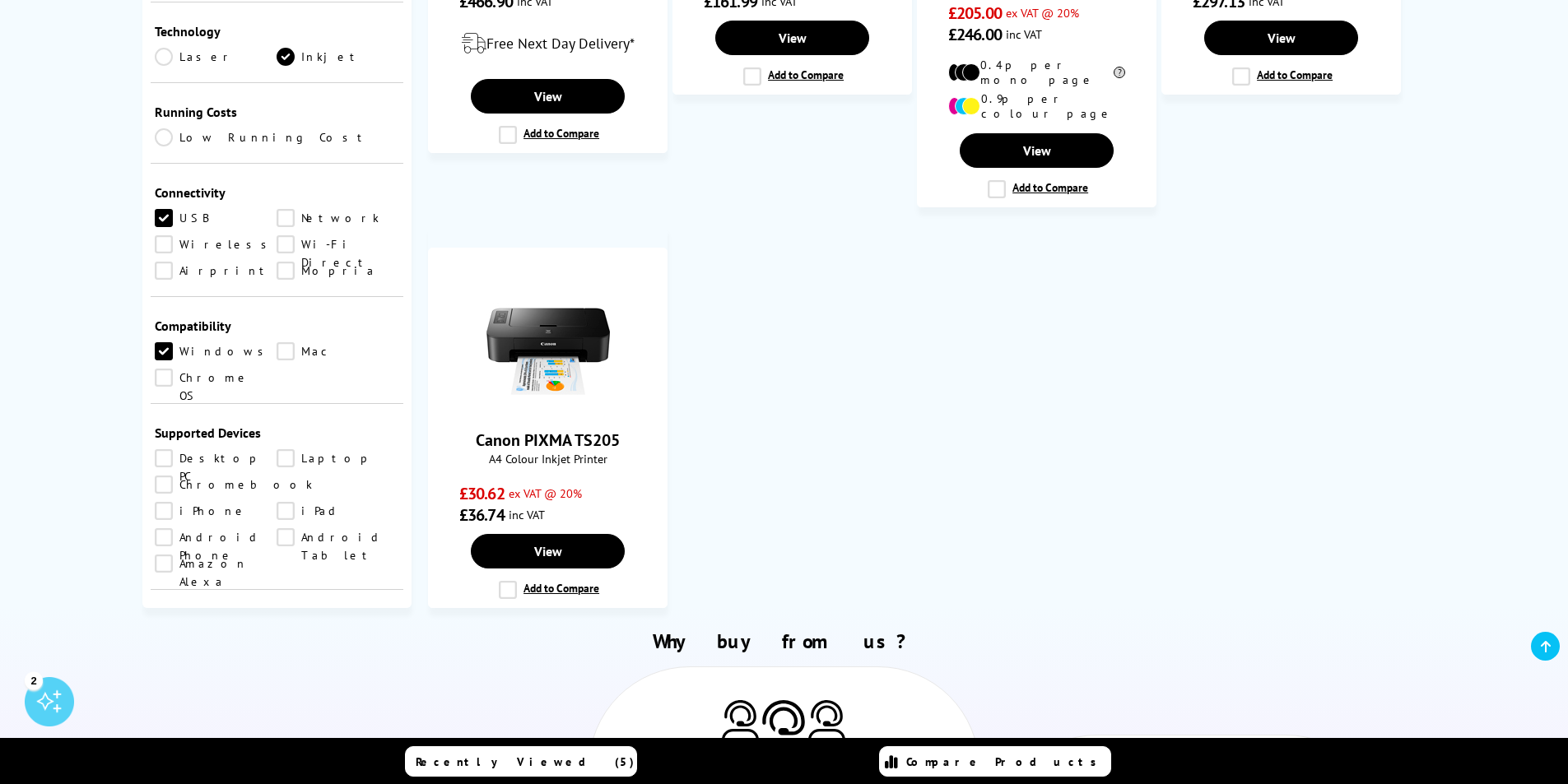
scroll to position [411, 0]
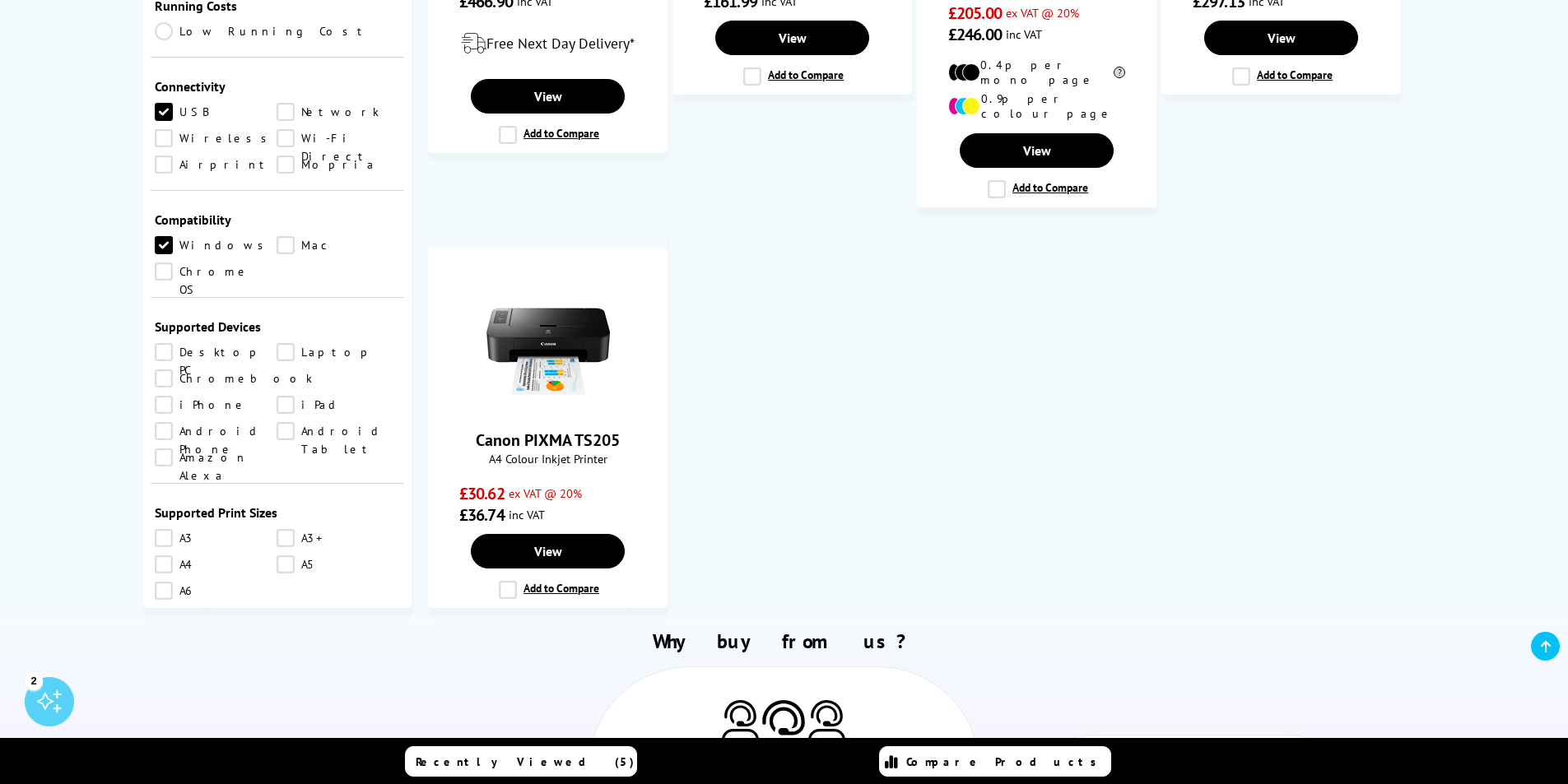
click at [164, 343] on link "Desktop PC" at bounding box center [216, 352] width 123 height 18
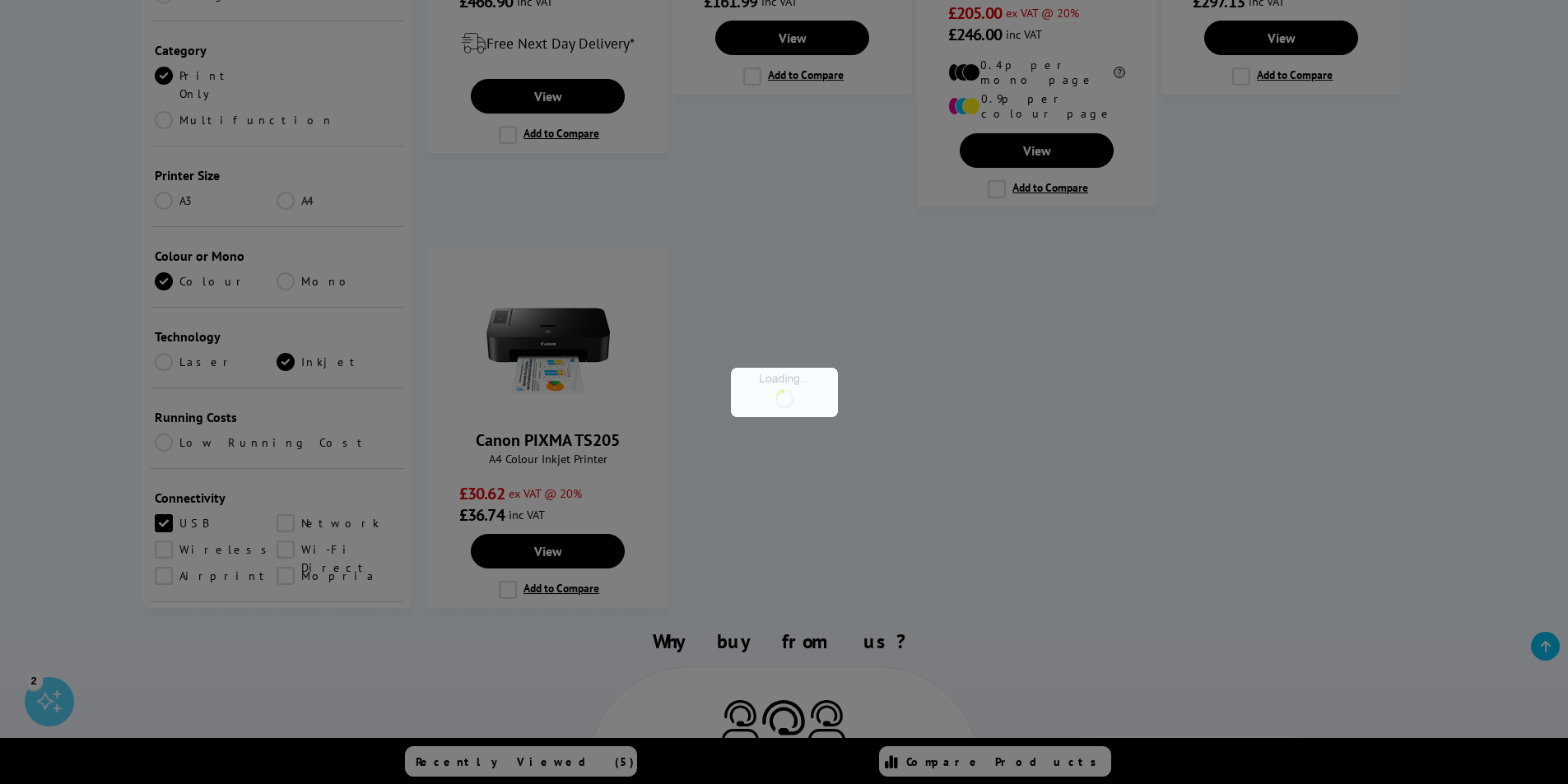
scroll to position [411, 0]
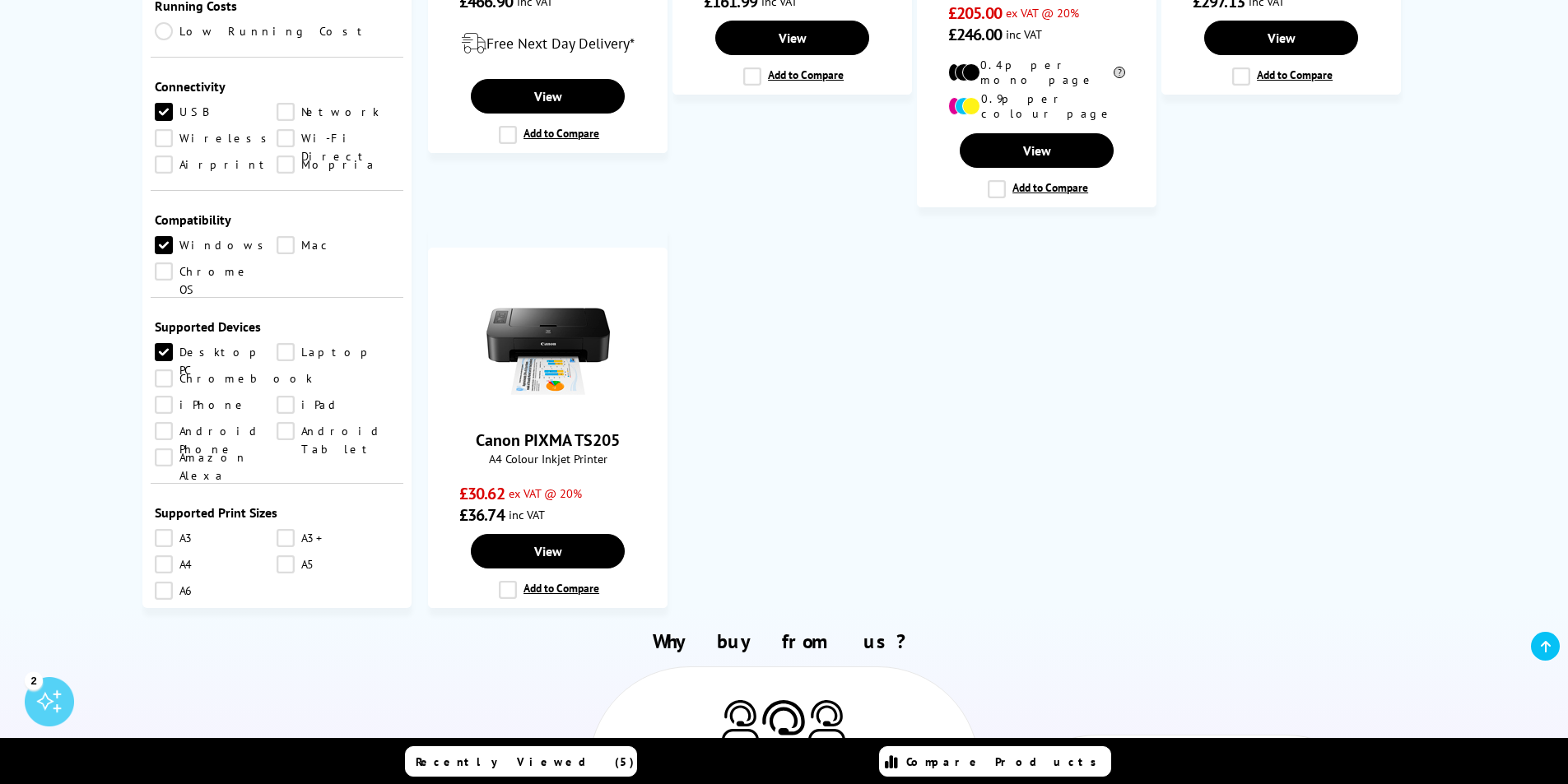
click at [166, 528] on link "A3" at bounding box center [216, 537] width 123 height 18
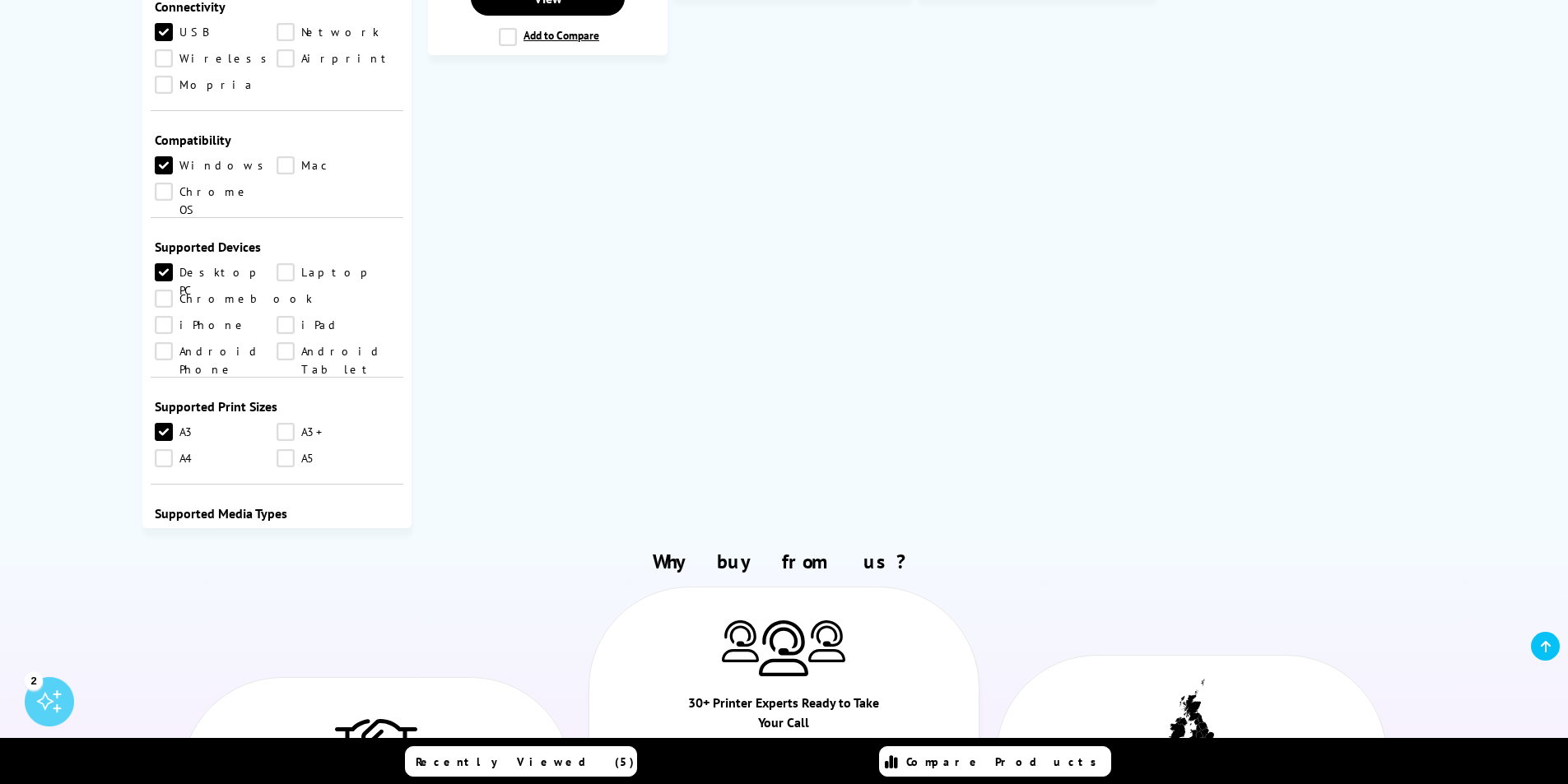
scroll to position [822, 0]
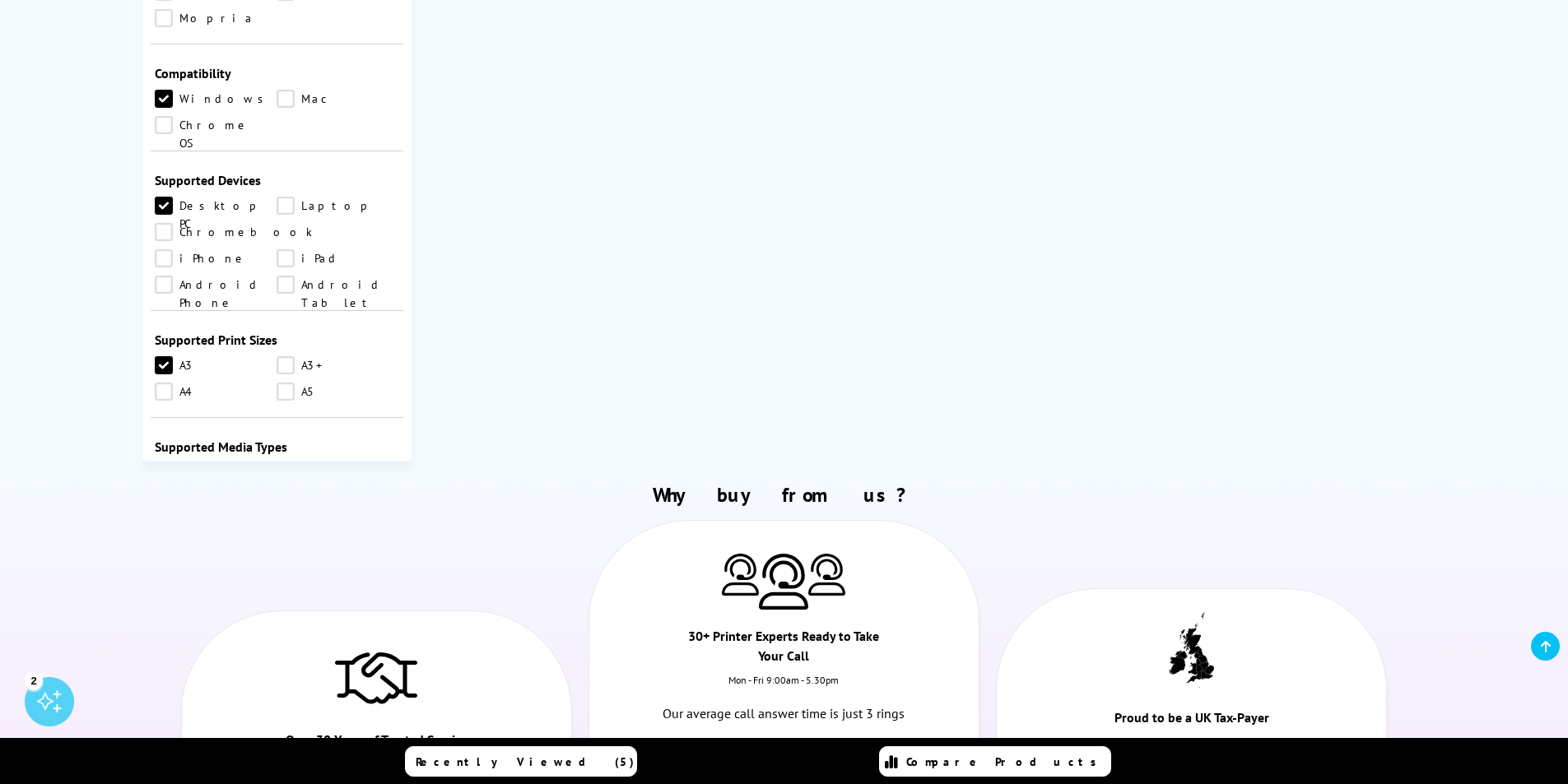
click at [167, 463] on link "Plain Paper" at bounding box center [216, 472] width 123 height 18
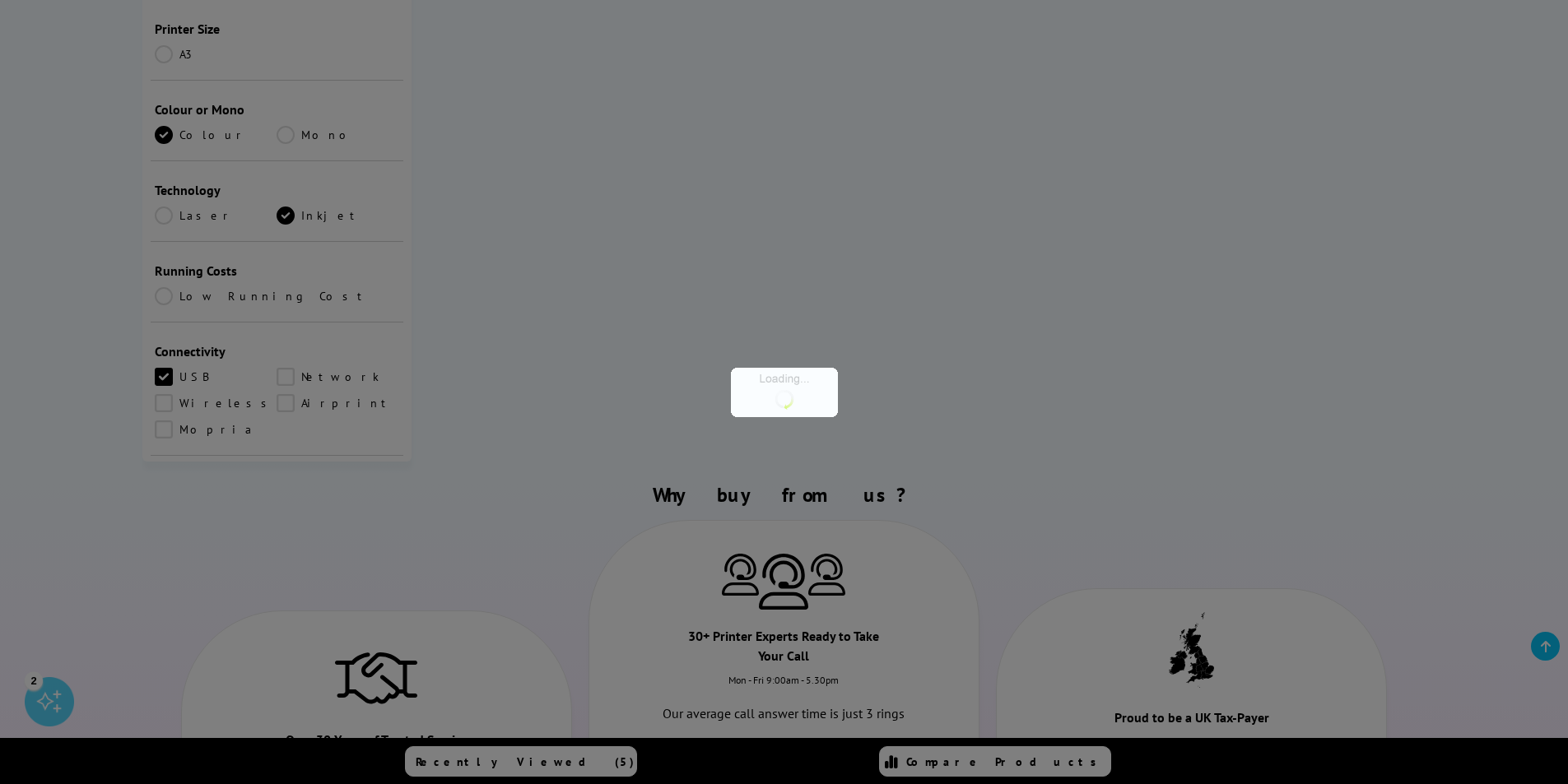
scroll to position [411, 0]
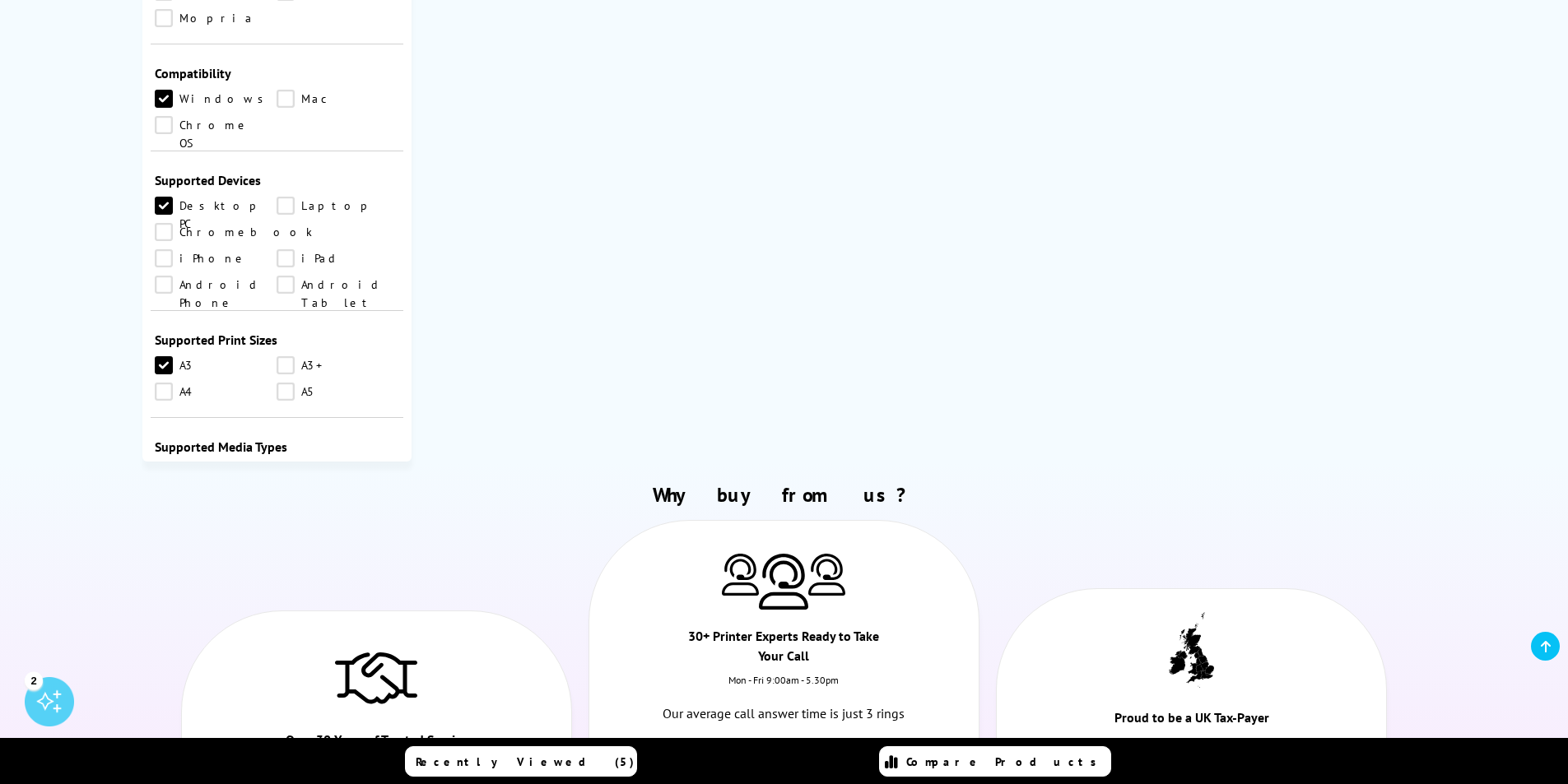
click at [163, 516] on link "Glossy" at bounding box center [216, 525] width 123 height 18
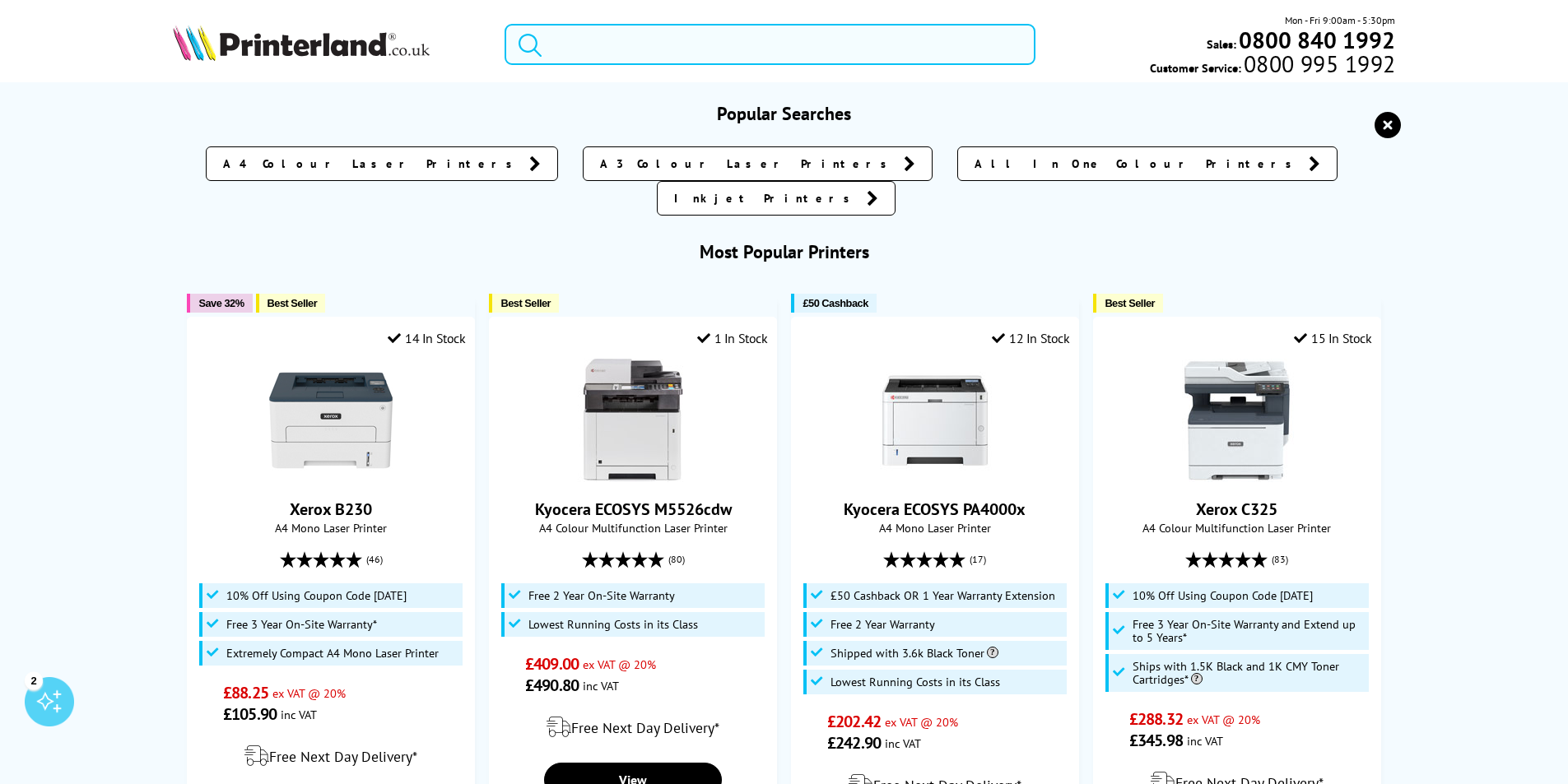
drag, startPoint x: 682, startPoint y: 49, endPoint x: 481, endPoint y: 51, distance: 201.0
click at [481, 51] on div "Mon - Fri 9:00am - 5:30pm Sales: 0800 840 1992 Customer Service: 0800 995 1992" at bounding box center [784, 48] width 1317 height 72
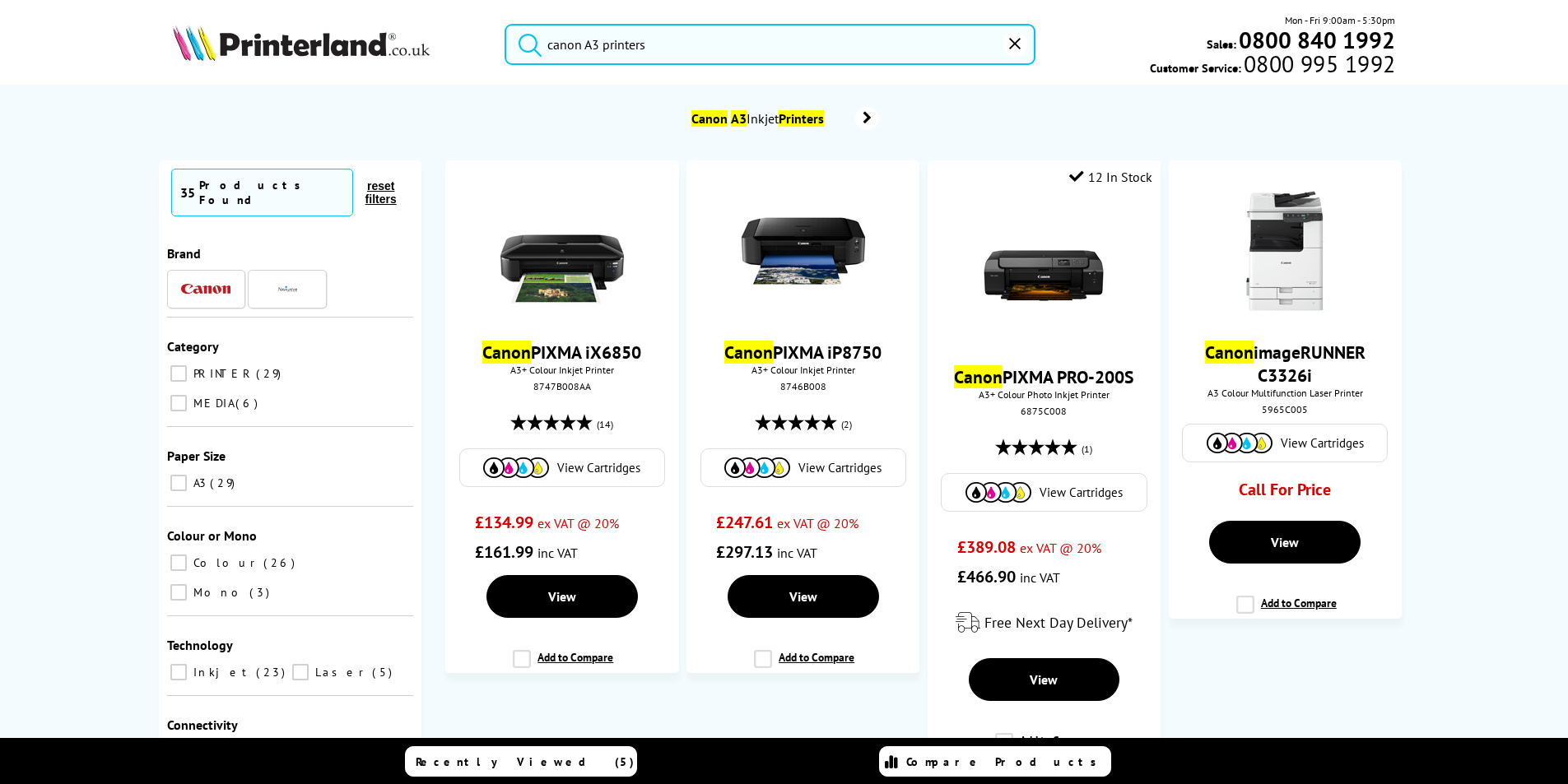
type input "canon A3 printers"
click at [506, 24] on button "submit" at bounding box center [526, 42] width 41 height 37
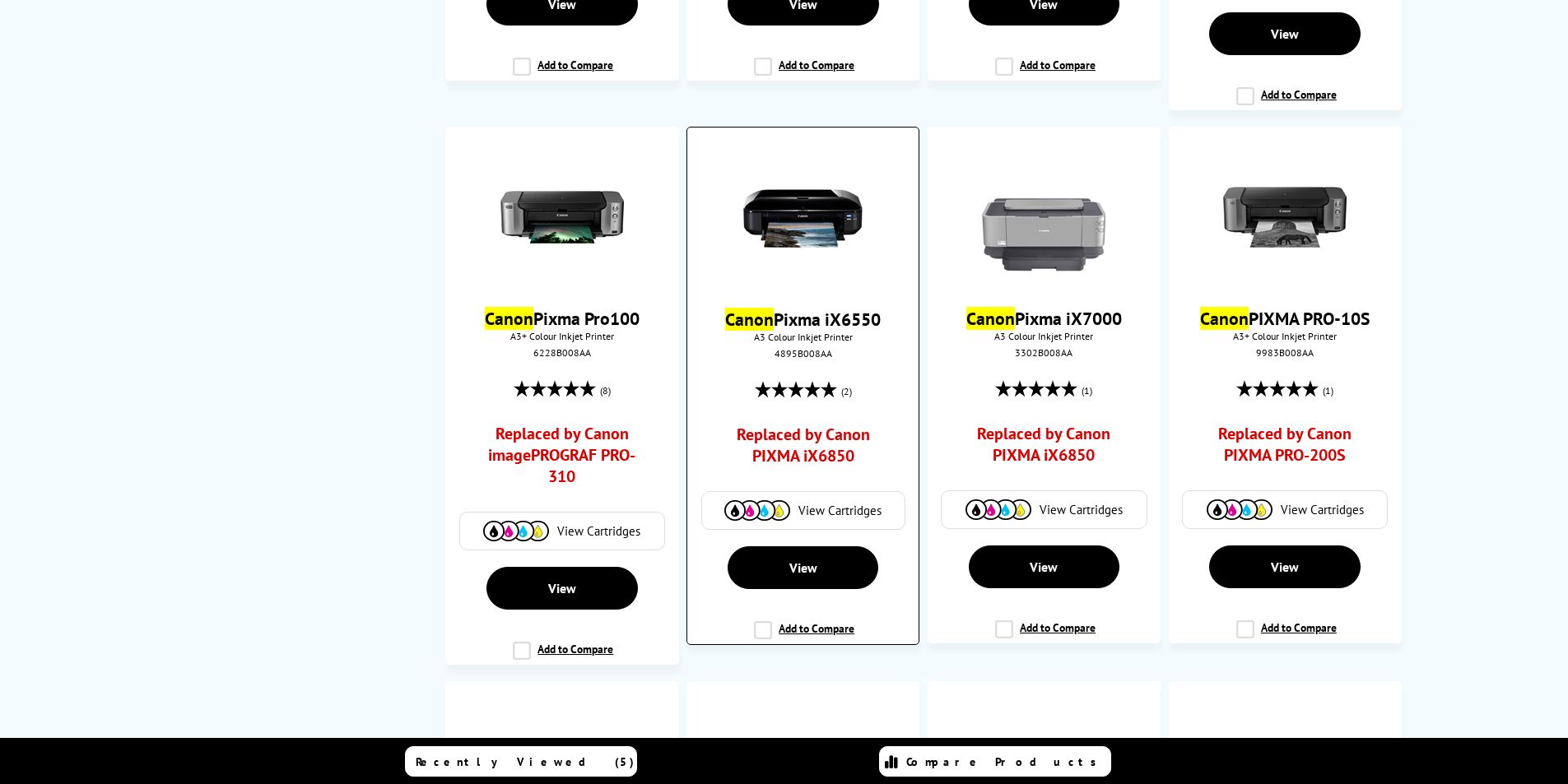
scroll to position [1067, 0]
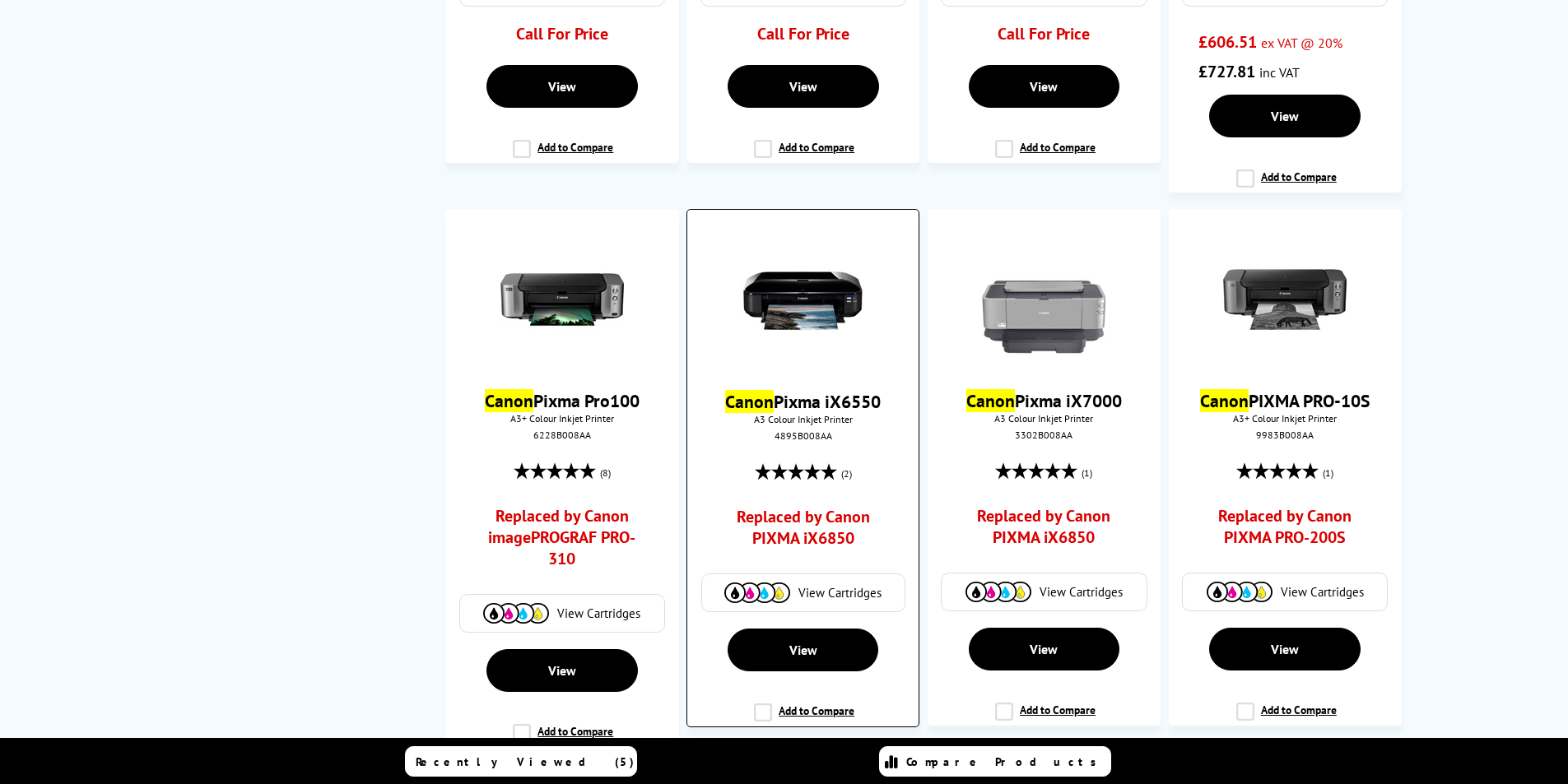
click at [800, 306] on img at bounding box center [803, 300] width 123 height 123
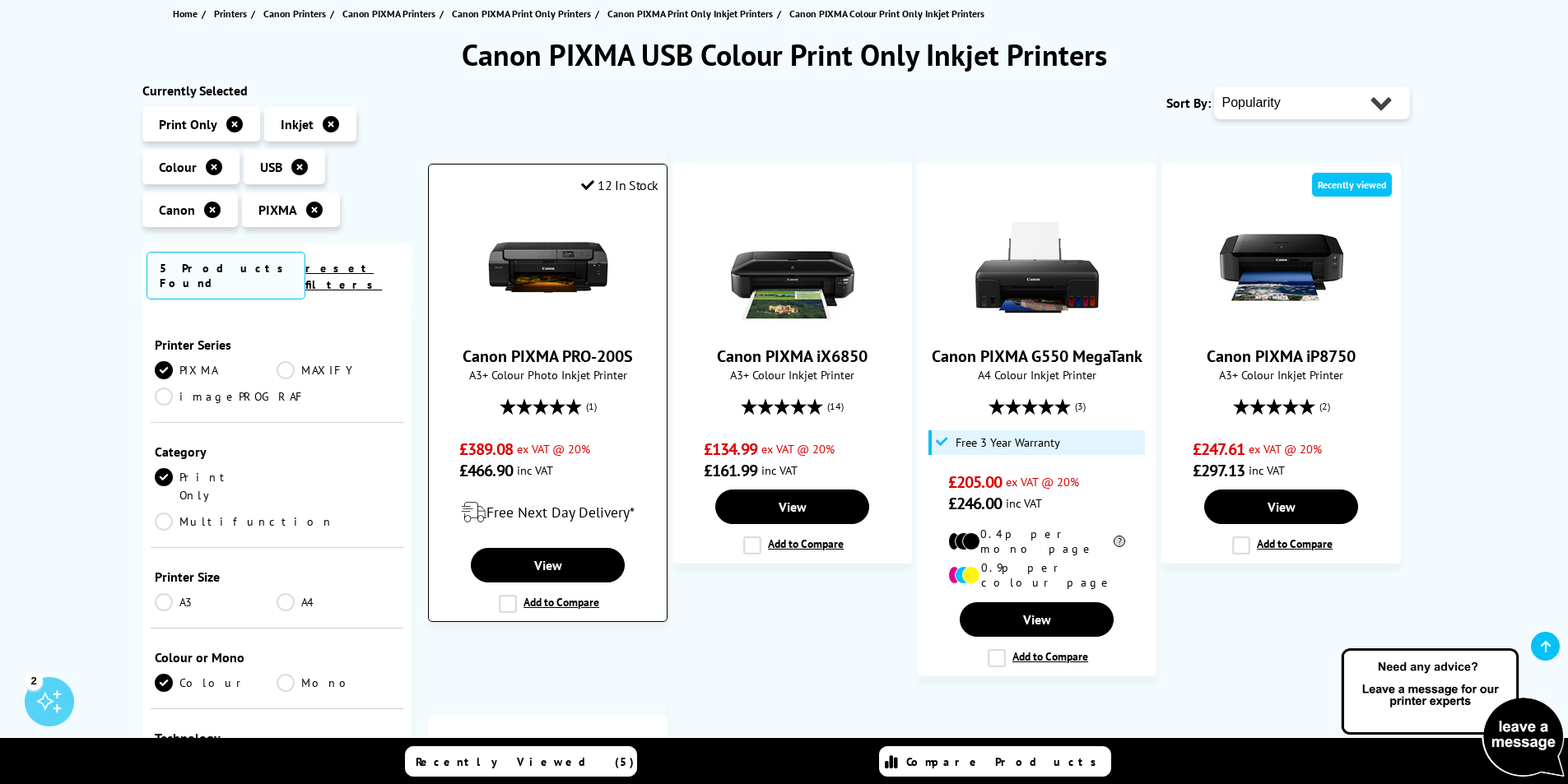
scroll to position [162, 0]
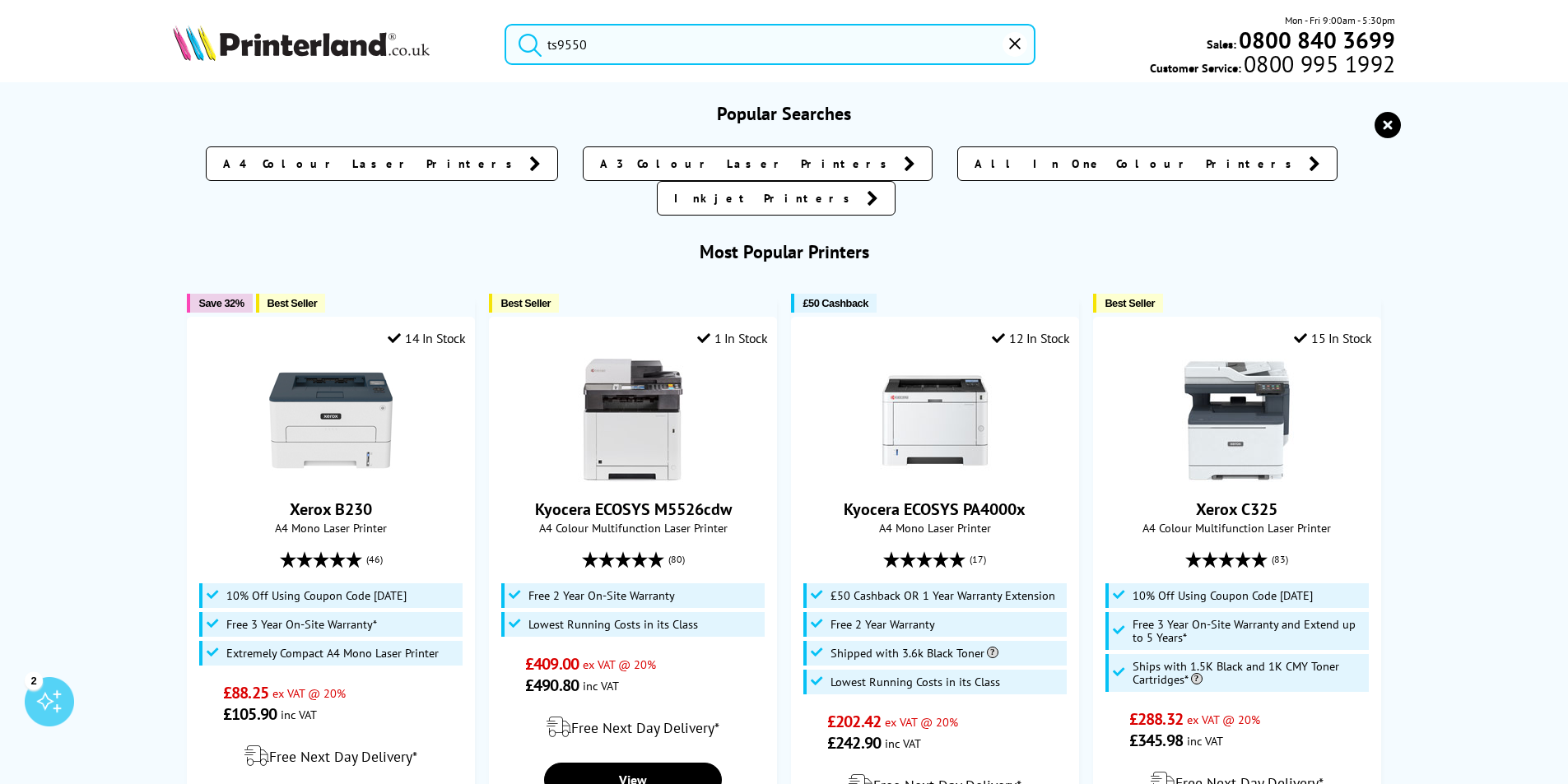
drag, startPoint x: 609, startPoint y: 42, endPoint x: 402, endPoint y: 65, distance: 208.3
click at [406, 62] on div "ts9550 Mon - Fri 9:00am - 5:30pm Sales: 0800 840 3699 Customer Service: 0800 99…" at bounding box center [784, 48] width 1317 height 72
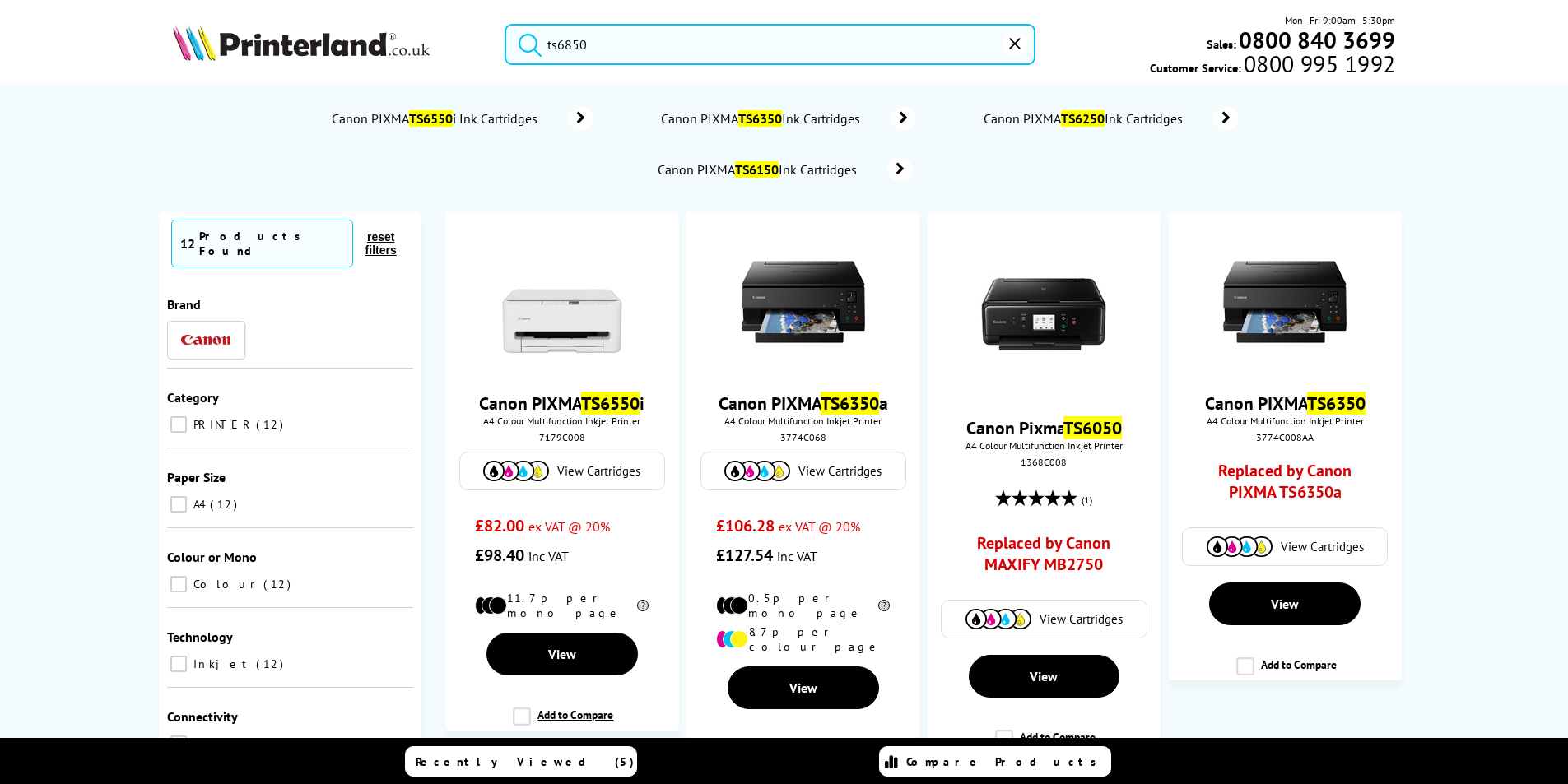
type input "ts6850"
click at [506, 24] on button "submit" at bounding box center [526, 42] width 41 height 37
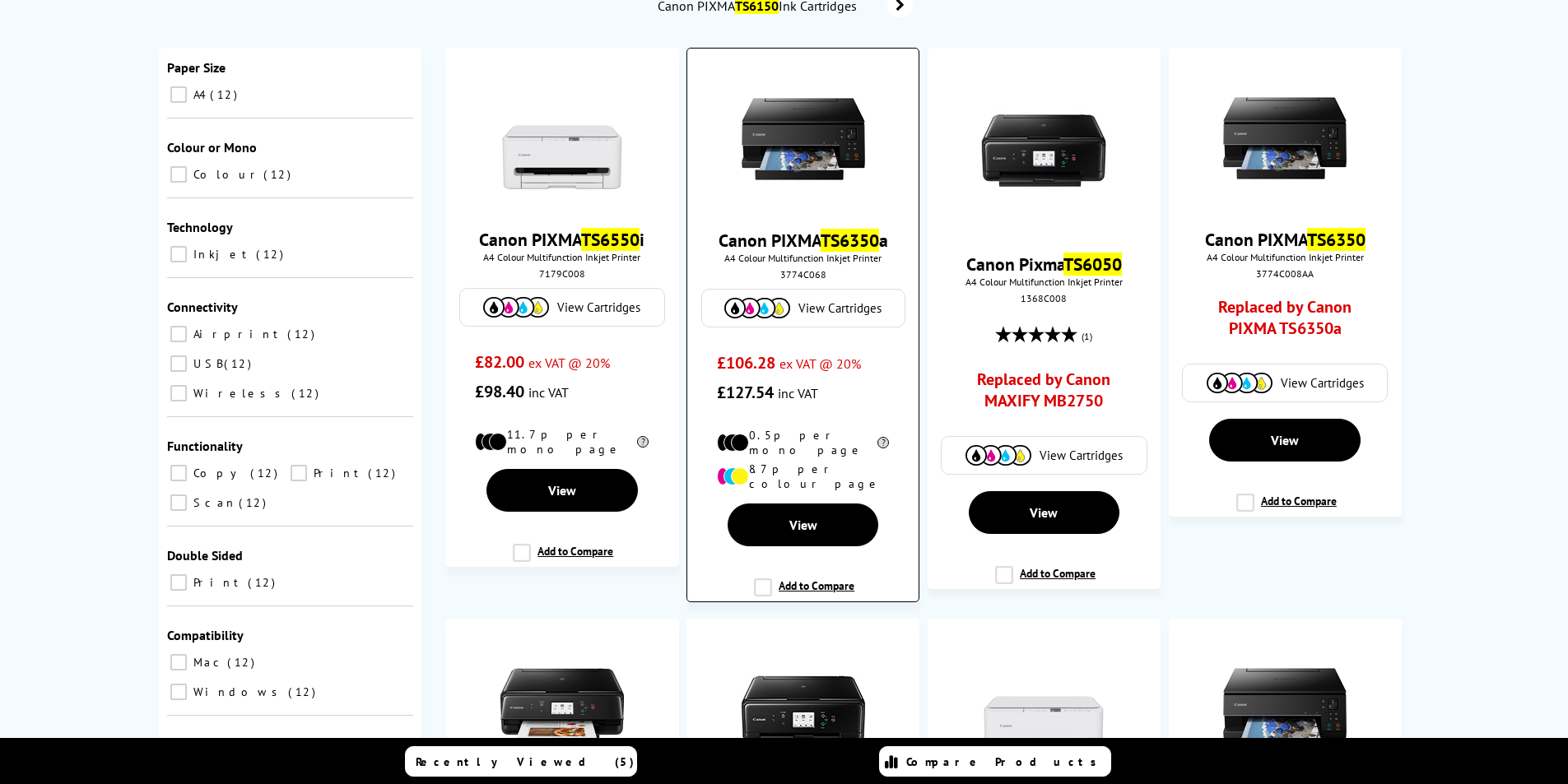
scroll to position [82, 0]
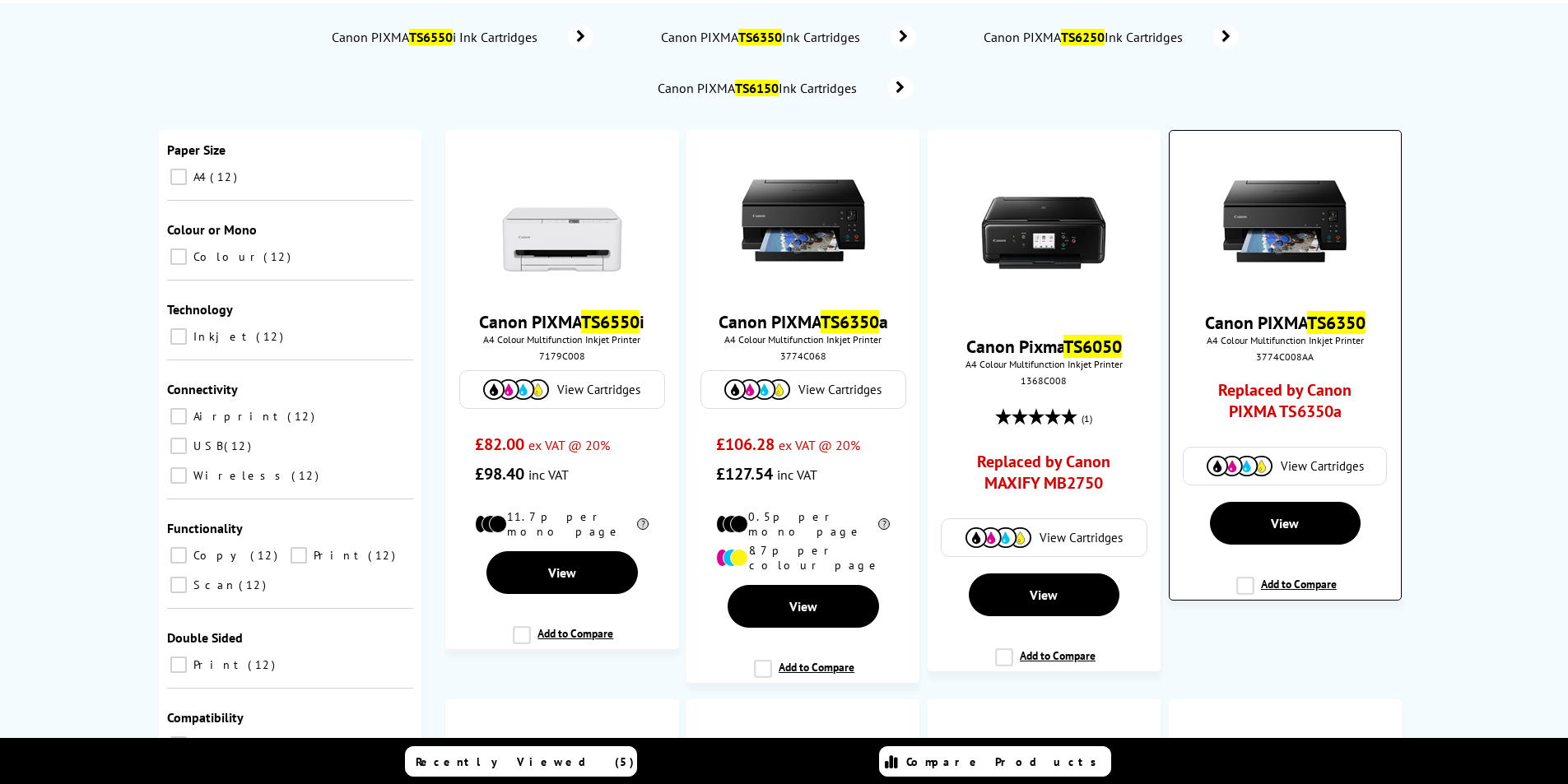
click at [1328, 324] on mark "TS6350" at bounding box center [1335, 323] width 59 height 23
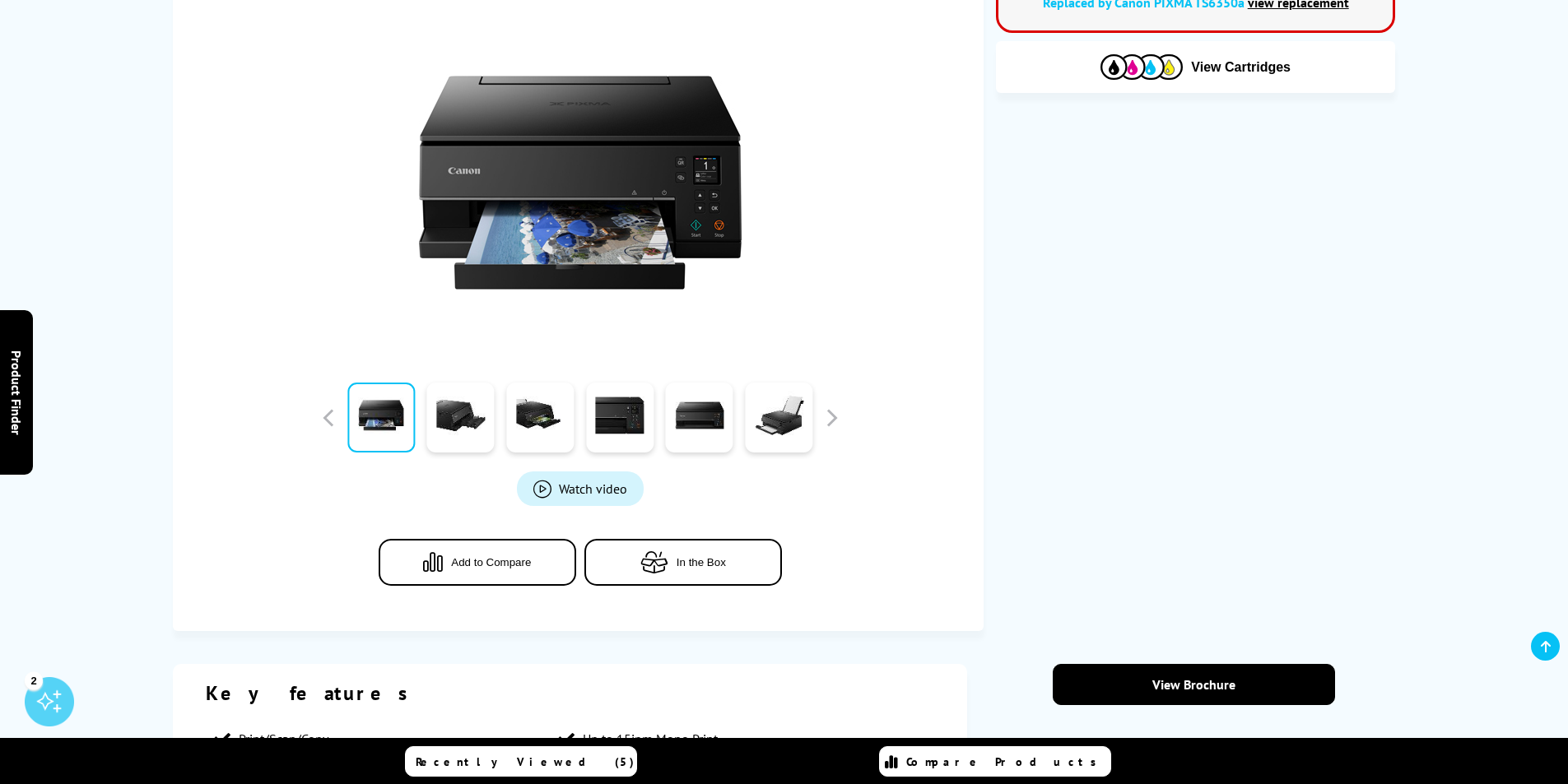
scroll to position [329, 0]
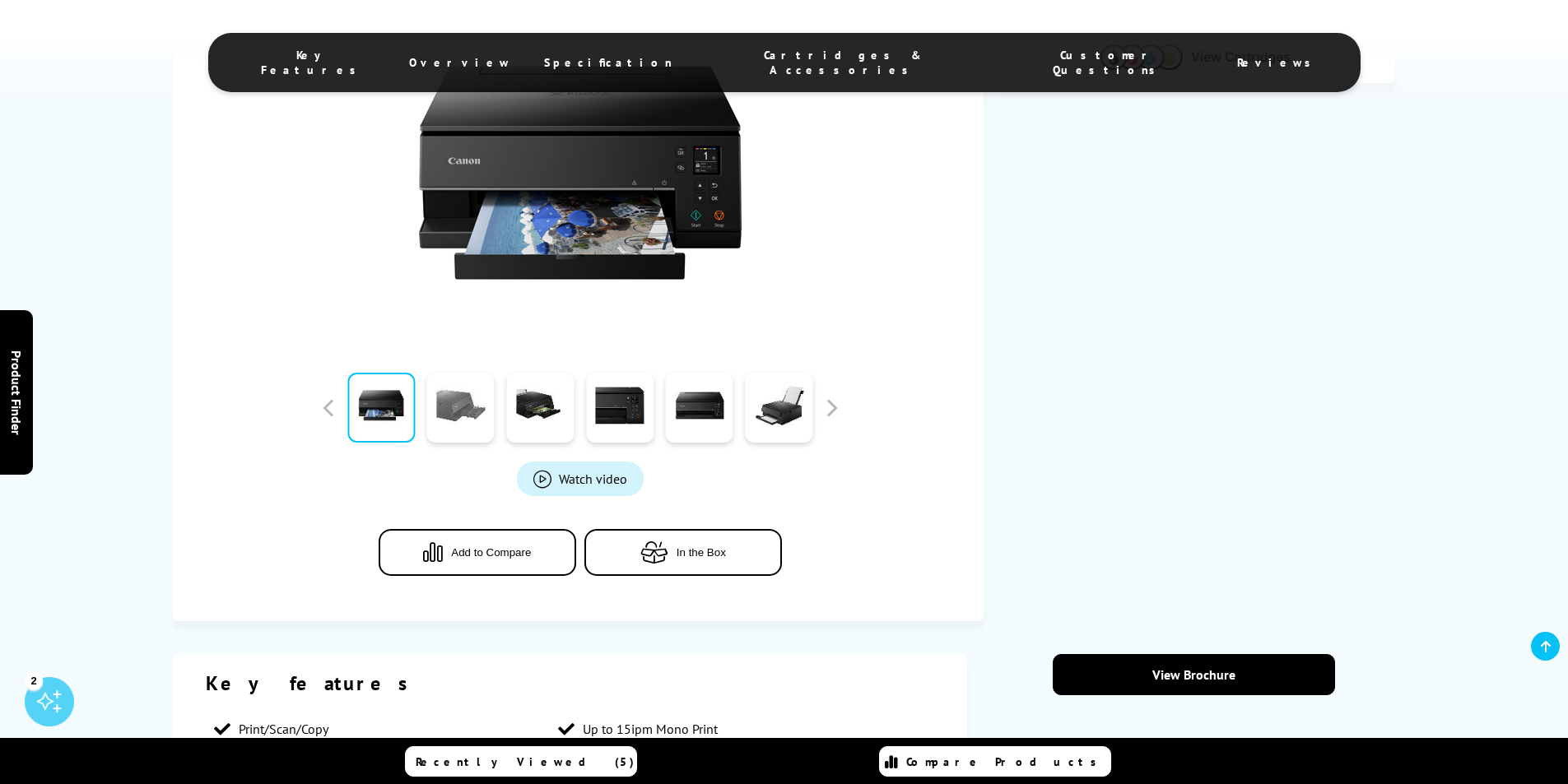
click at [457, 420] on link at bounding box center [460, 407] width 67 height 70
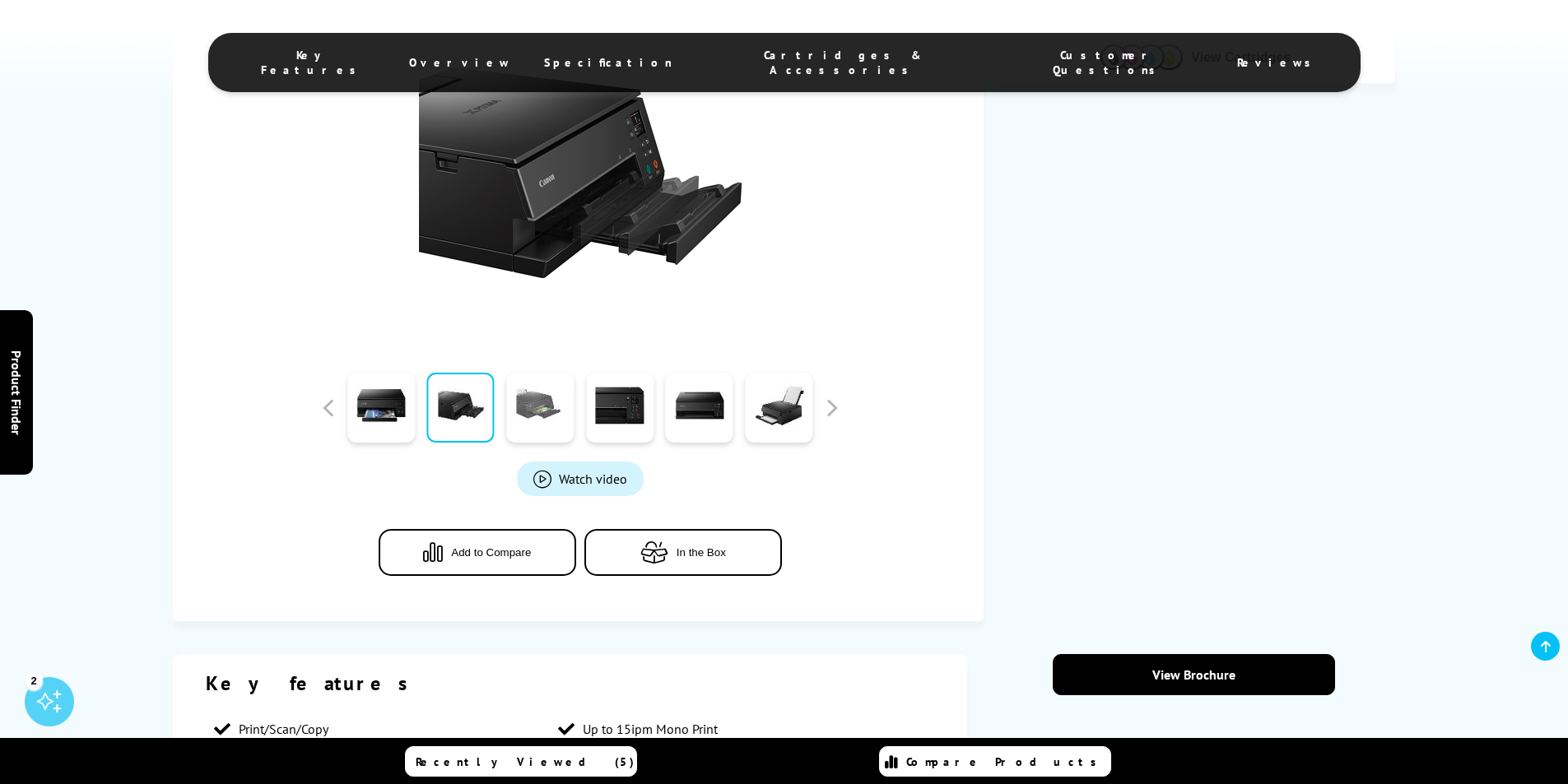
click at [546, 414] on link at bounding box center [539, 407] width 67 height 70
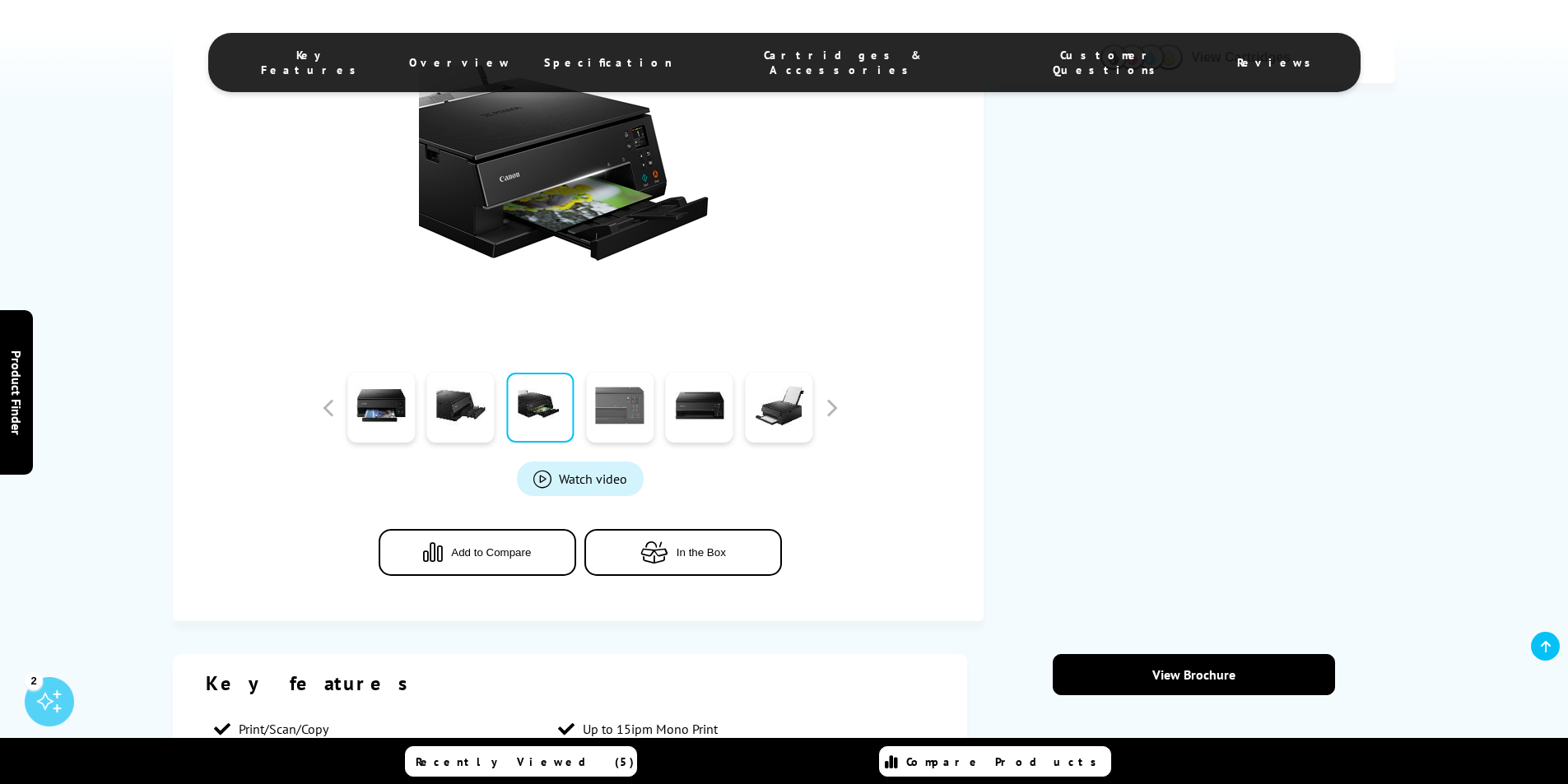
click at [614, 409] on link at bounding box center [619, 407] width 67 height 70
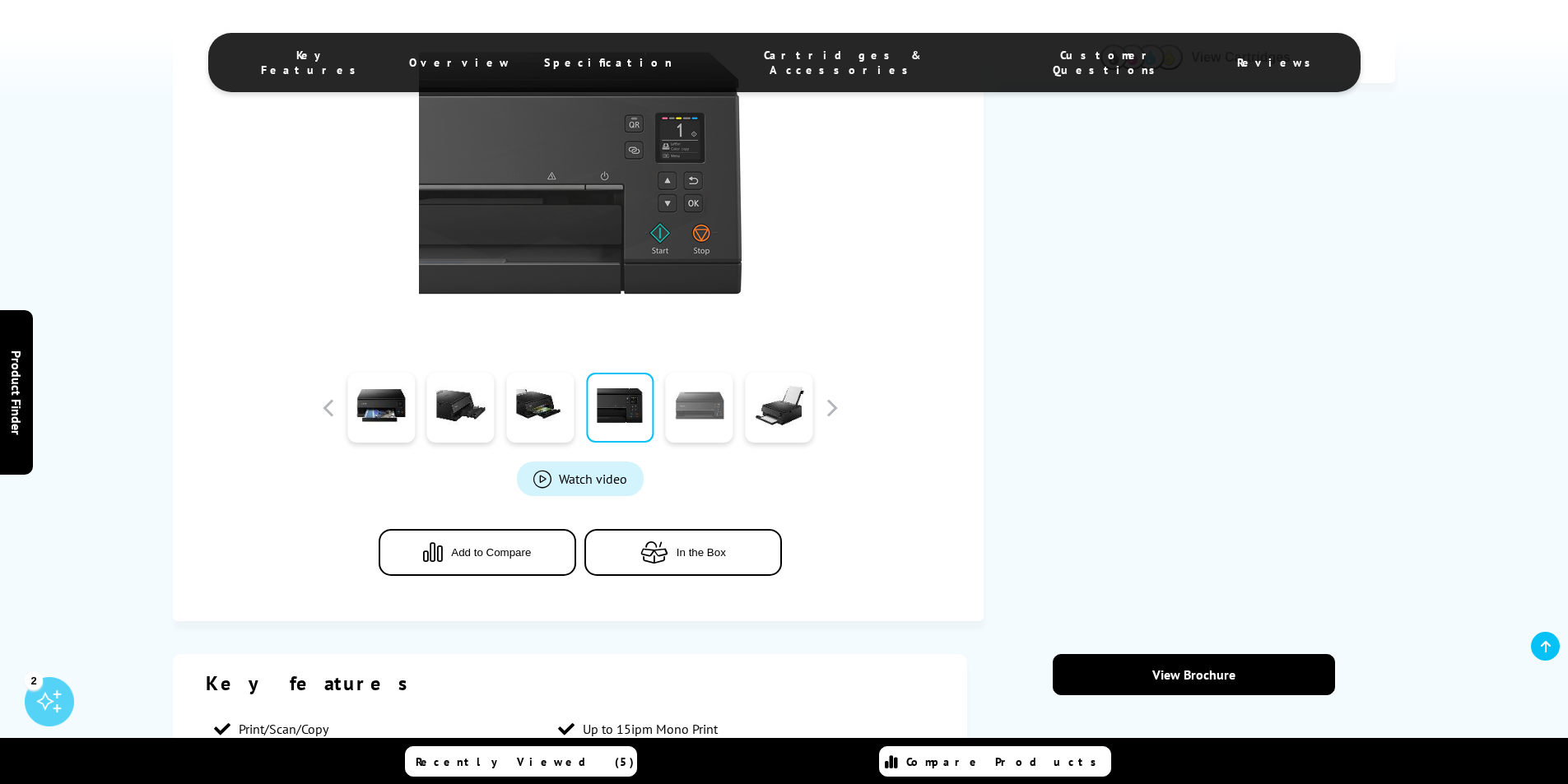
click at [685, 418] on link at bounding box center [700, 407] width 67 height 70
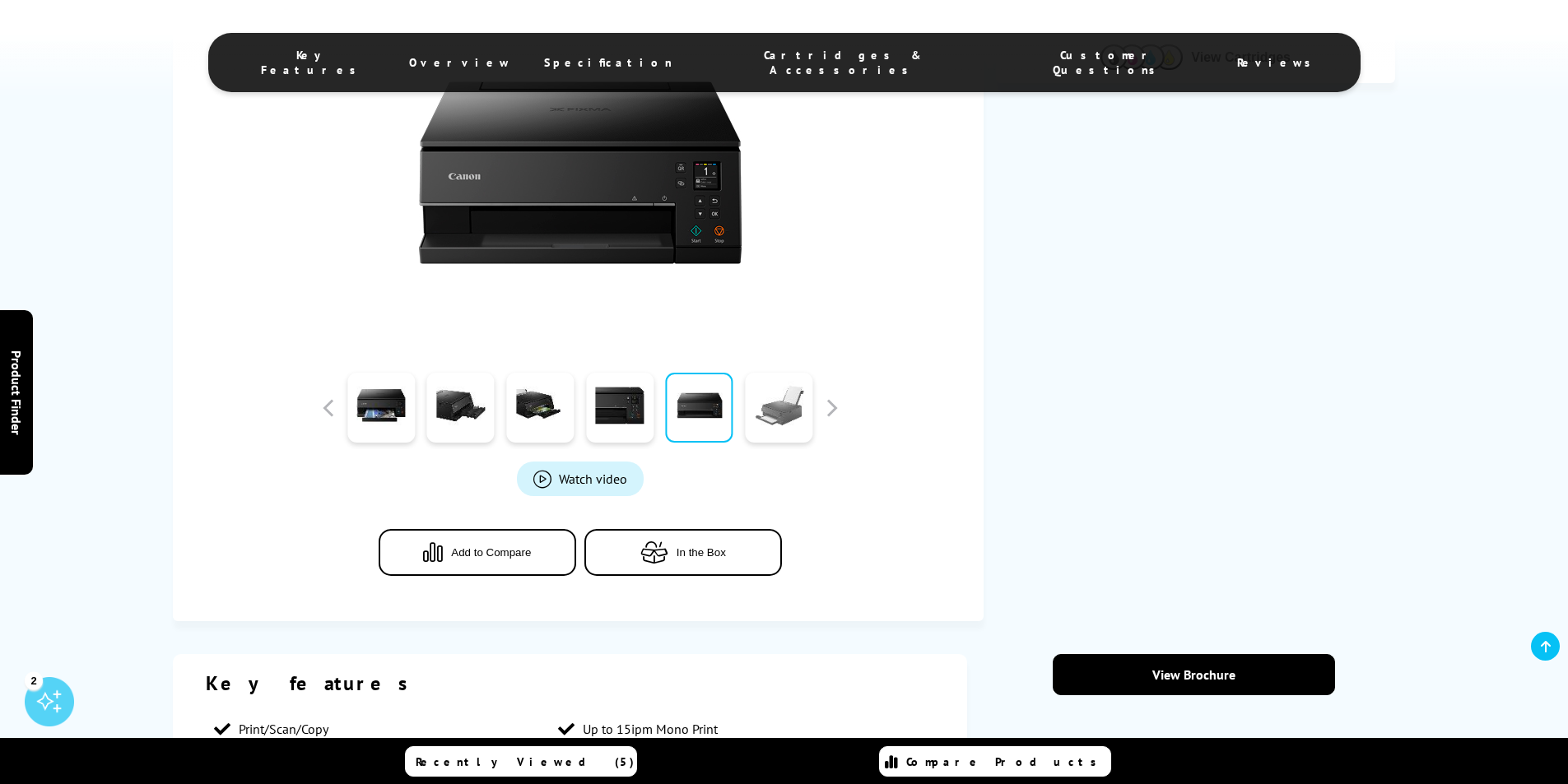
click at [773, 414] on link at bounding box center [779, 407] width 67 height 70
